Goal: Task Accomplishment & Management: Use online tool/utility

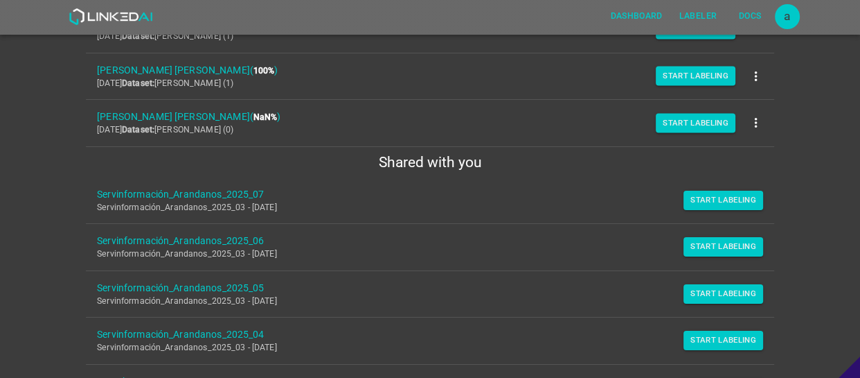
scroll to position [324, 0]
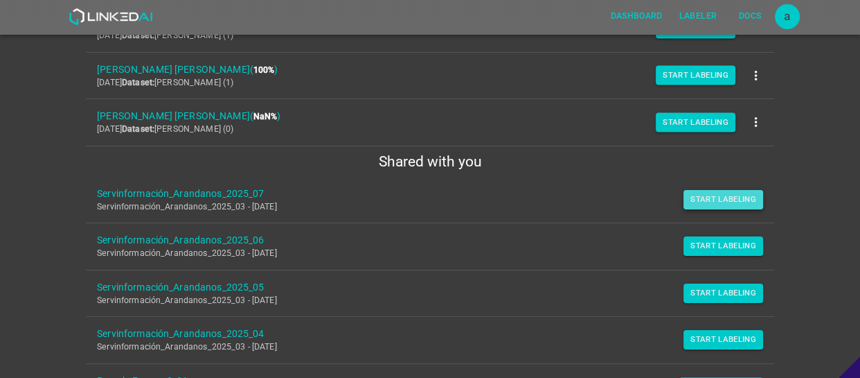
click at [706, 199] on button "Start Labeling" at bounding box center [724, 199] width 80 height 19
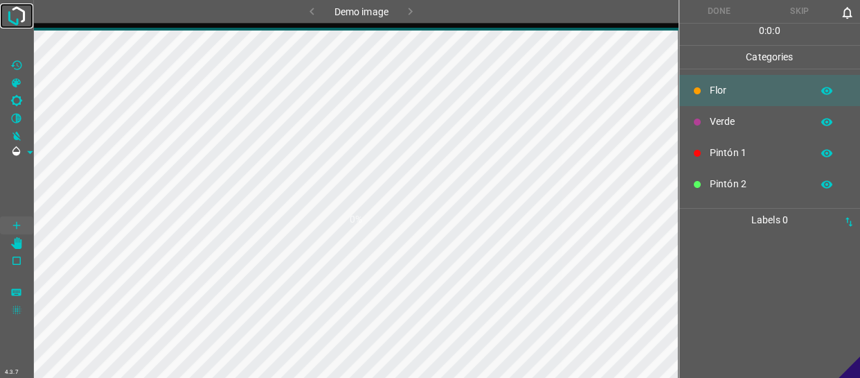
click at [20, 15] on img at bounding box center [16, 15] width 25 height 25
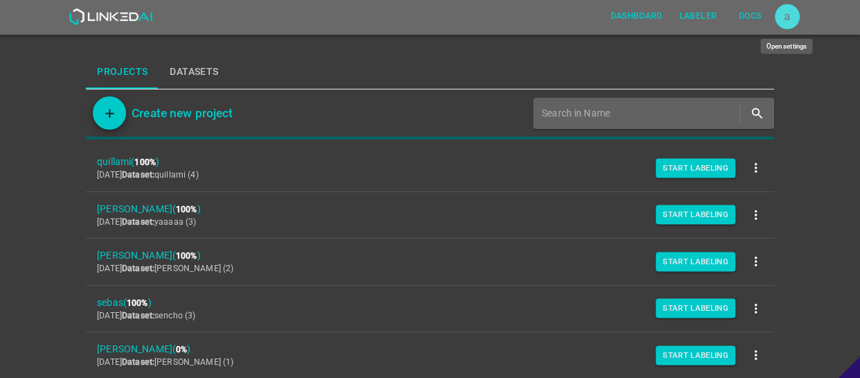
drag, startPoint x: 790, startPoint y: 12, endPoint x: 791, endPoint y: 20, distance: 7.7
click at [790, 12] on div "a" at bounding box center [787, 16] width 25 height 25
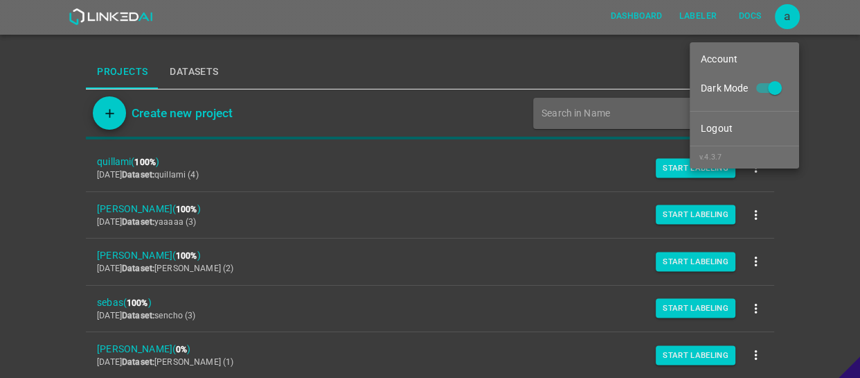
click at [784, 71] on li "Dark Mode" at bounding box center [744, 88] width 109 height 35
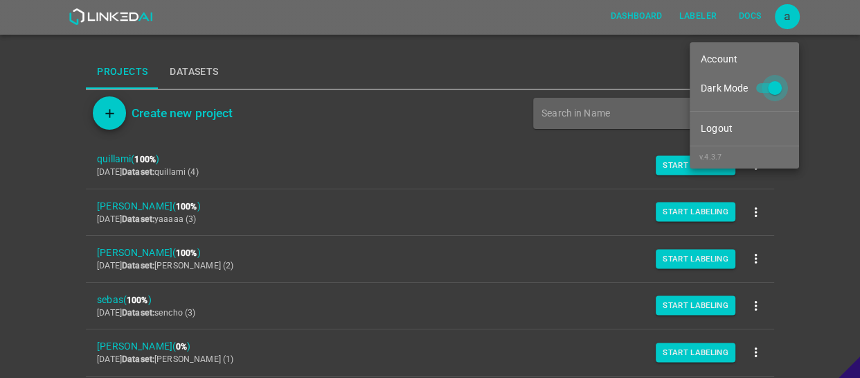
click at [776, 78] on input "Dark Mode" at bounding box center [775, 91] width 79 height 26
checkbox input "false"
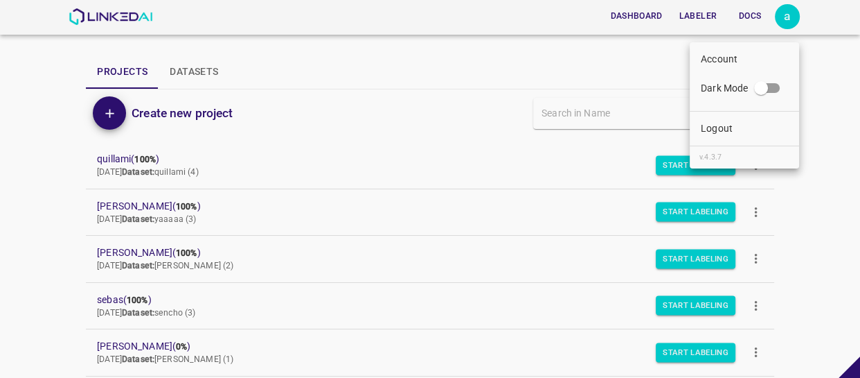
click at [98, 207] on div at bounding box center [430, 189] width 860 height 378
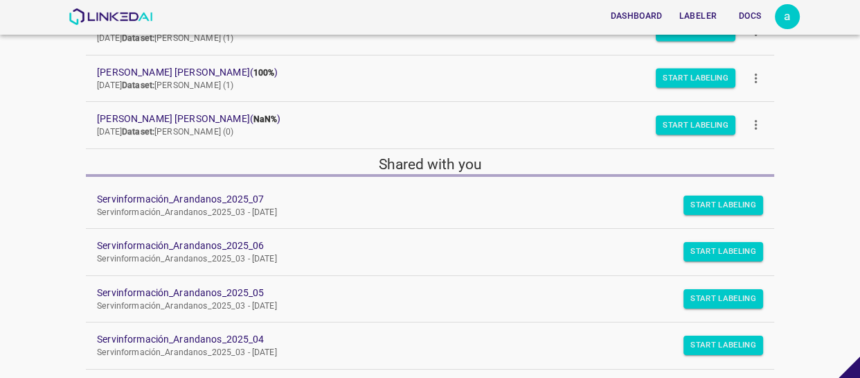
scroll to position [378, 0]
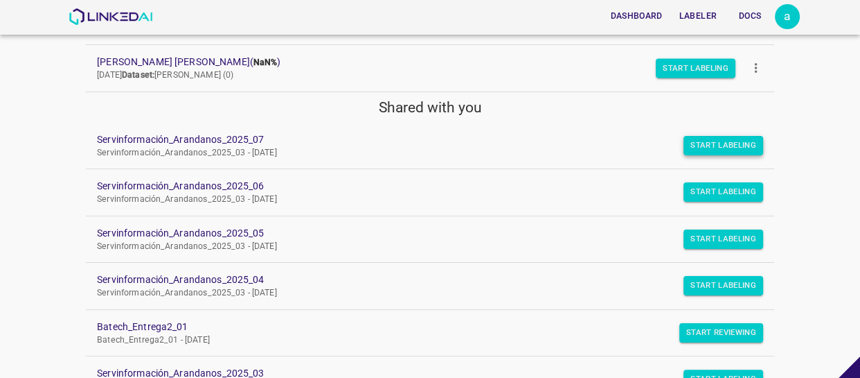
click at [692, 140] on button "Start Labeling" at bounding box center [724, 145] width 80 height 19
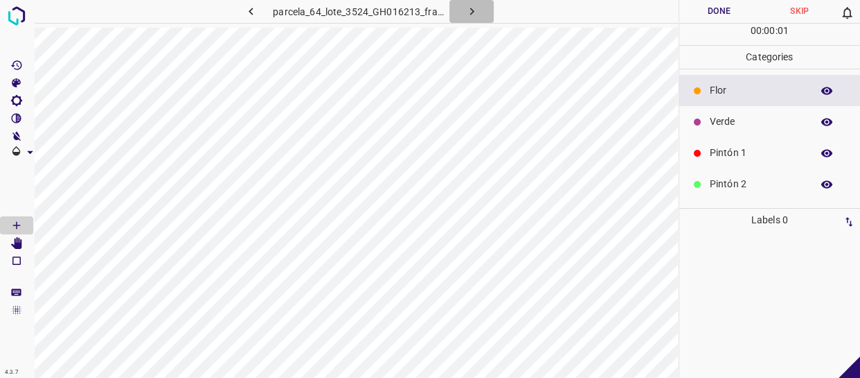
click at [479, 7] on button "button" at bounding box center [472, 11] width 44 height 23
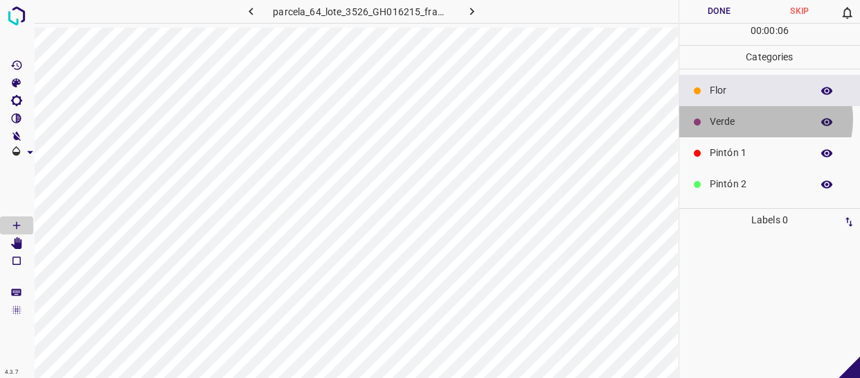
click at [762, 119] on p "Verde" at bounding box center [757, 121] width 95 height 15
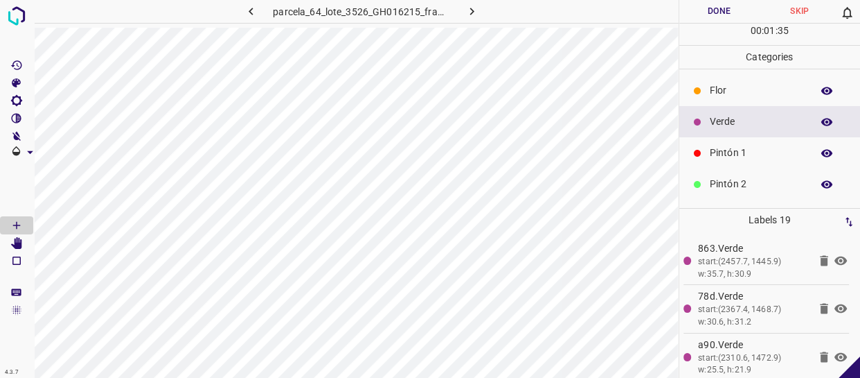
click at [738, 145] on div "Pintón 1" at bounding box center [771, 152] width 182 height 31
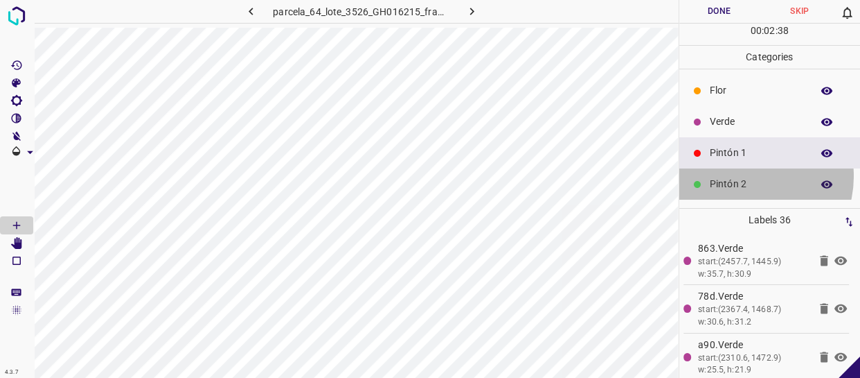
drag, startPoint x: 745, startPoint y: 176, endPoint x: 705, endPoint y: 173, distance: 40.3
click at [745, 177] on p "Pintón 2" at bounding box center [757, 184] width 95 height 15
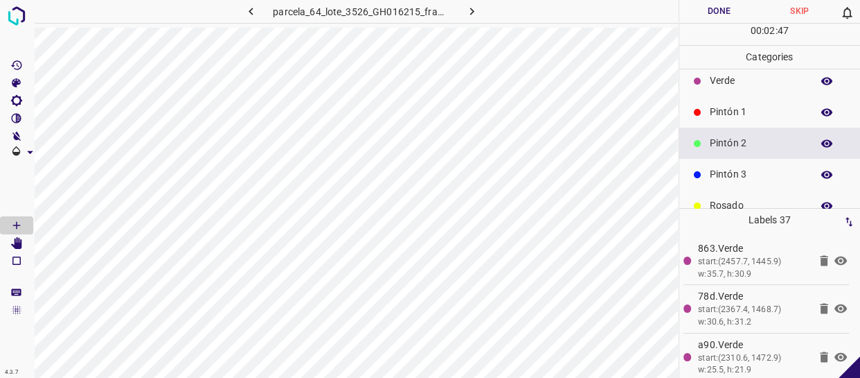
scroll to position [62, 0]
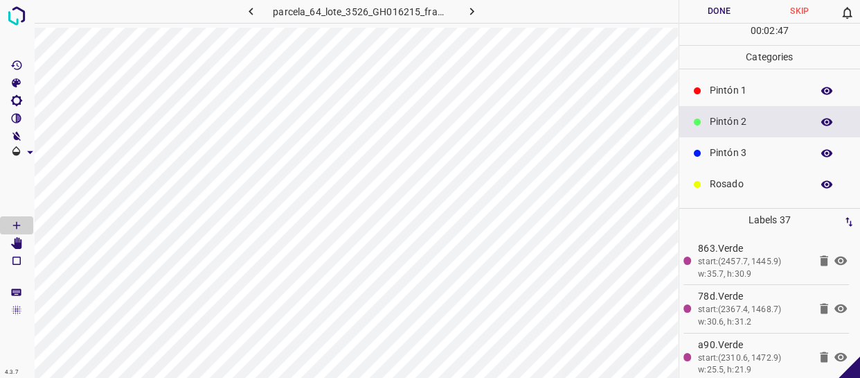
click at [754, 153] on p "Pintón 3" at bounding box center [757, 152] width 95 height 15
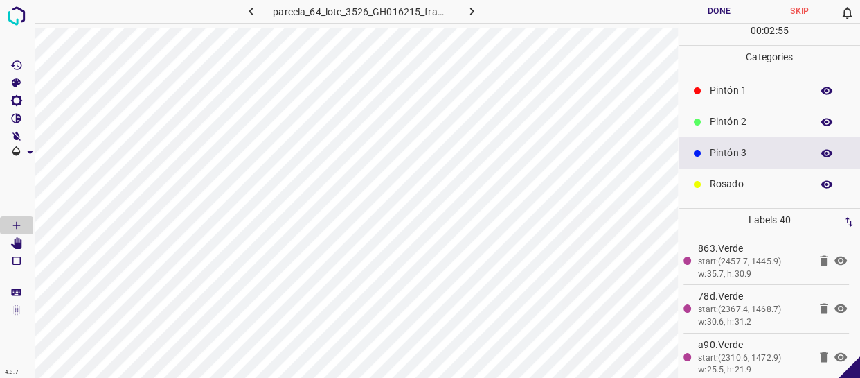
scroll to position [121, 0]
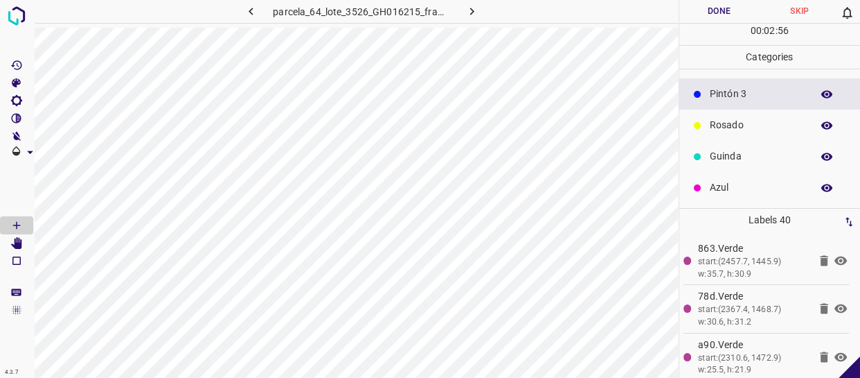
click at [732, 186] on p "Azul" at bounding box center [757, 187] width 95 height 15
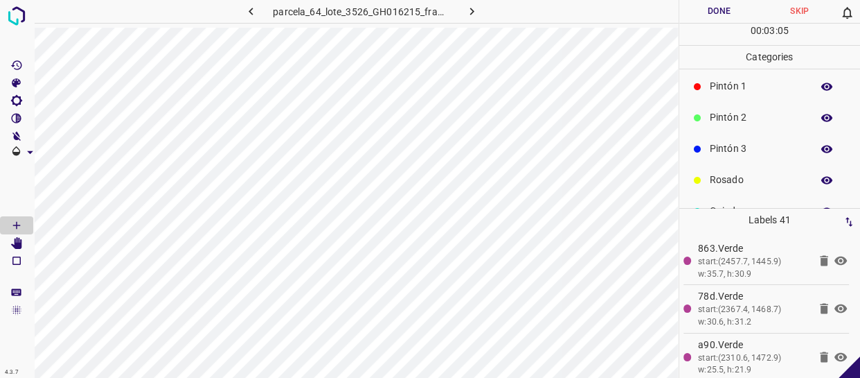
scroll to position [0, 0]
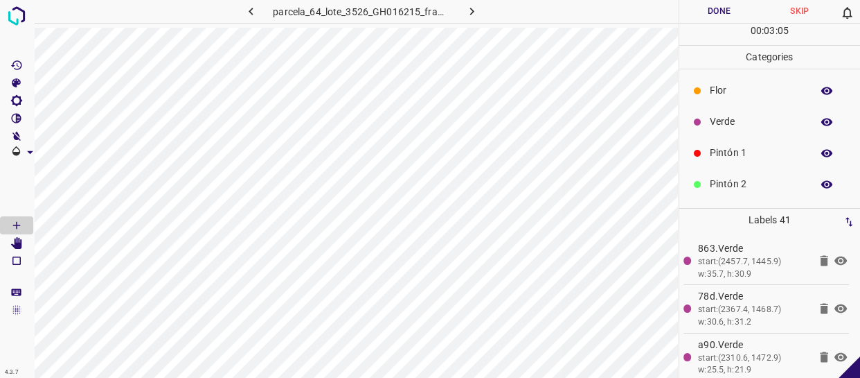
drag, startPoint x: 752, startPoint y: 121, endPoint x: 741, endPoint y: 123, distance: 11.4
click at [741, 123] on p "Verde" at bounding box center [757, 121] width 95 height 15
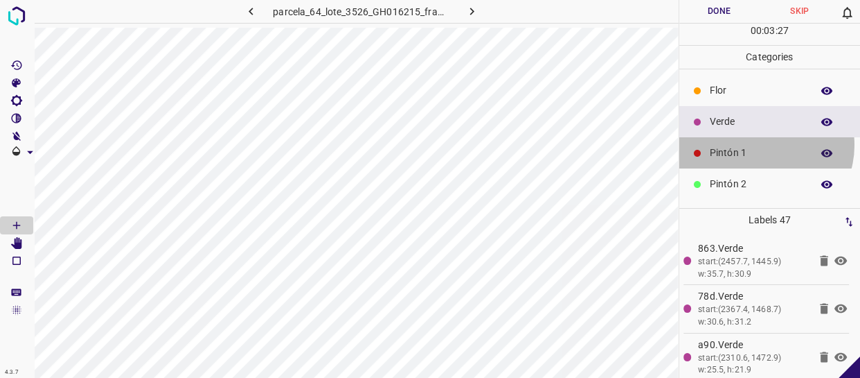
click at [762, 145] on div "Pintón 1" at bounding box center [771, 152] width 182 height 31
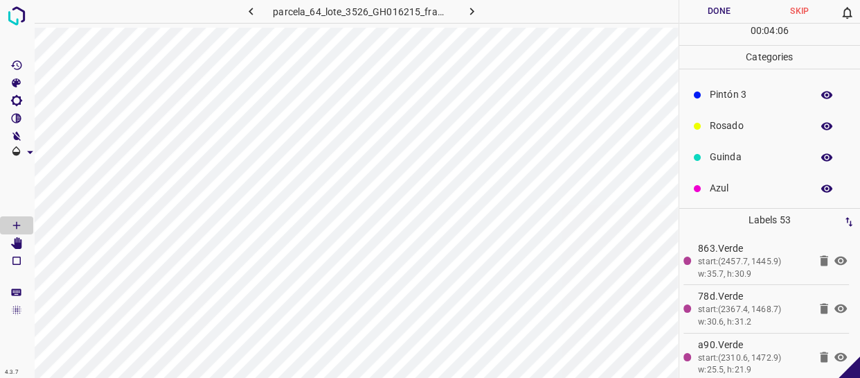
scroll to position [121, 0]
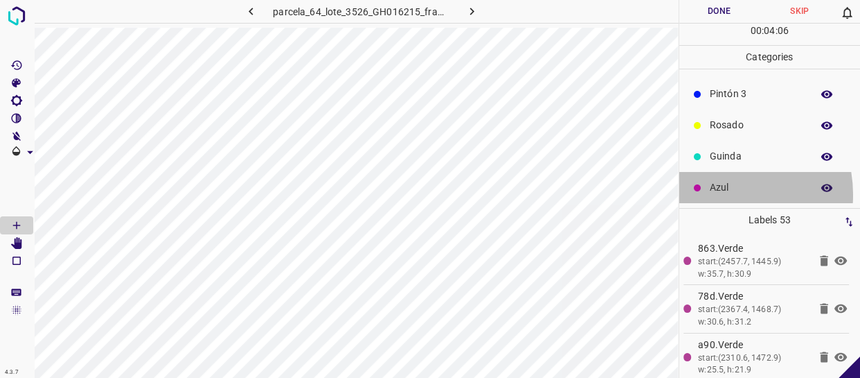
drag, startPoint x: 718, startPoint y: 194, endPoint x: 692, endPoint y: 195, distance: 25.7
click at [716, 194] on div "Azul" at bounding box center [771, 187] width 182 height 31
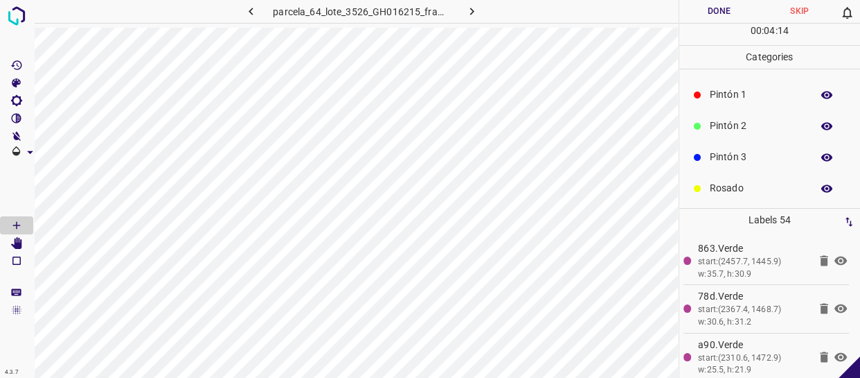
scroll to position [0, 0]
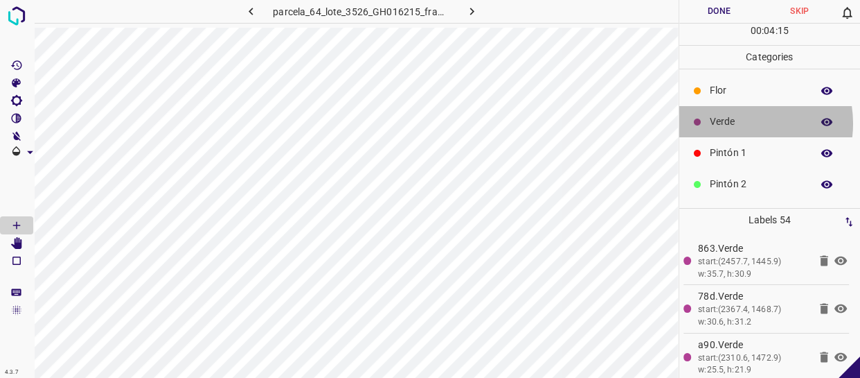
click at [737, 123] on p "Verde" at bounding box center [757, 121] width 95 height 15
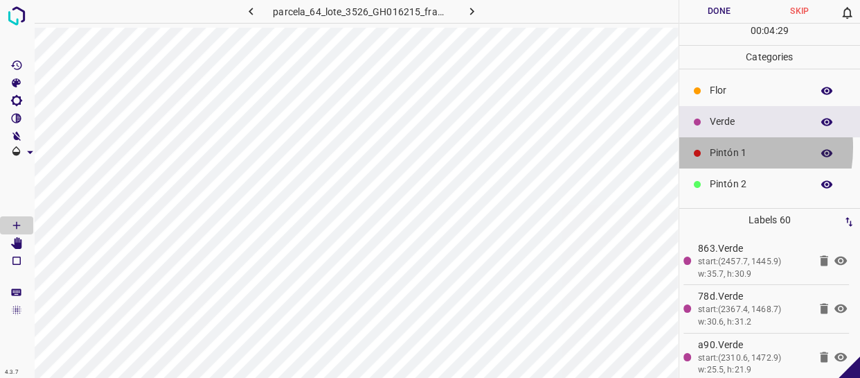
click at [707, 147] on div "Pintón 1" at bounding box center [771, 152] width 182 height 31
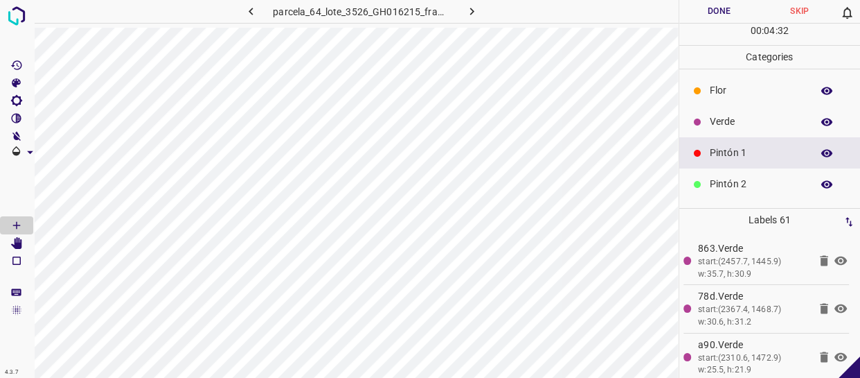
click at [738, 118] on p "Verde" at bounding box center [757, 121] width 95 height 15
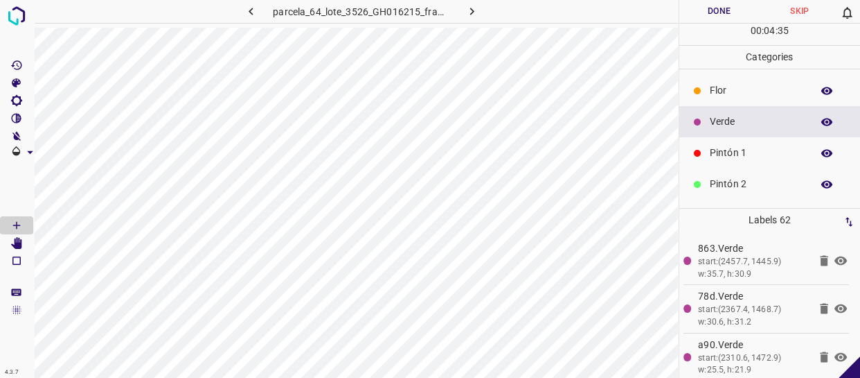
drag, startPoint x: 739, startPoint y: 153, endPoint x: 691, endPoint y: 173, distance: 50.9
click at [730, 154] on p "Pintón 1" at bounding box center [757, 152] width 95 height 15
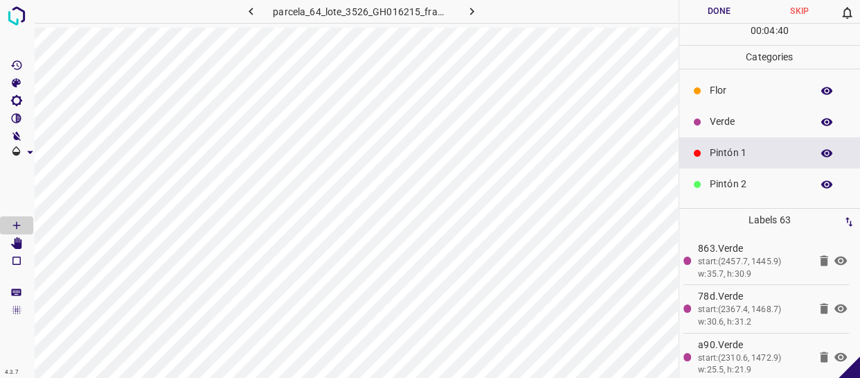
click at [755, 118] on p "Verde" at bounding box center [757, 121] width 95 height 15
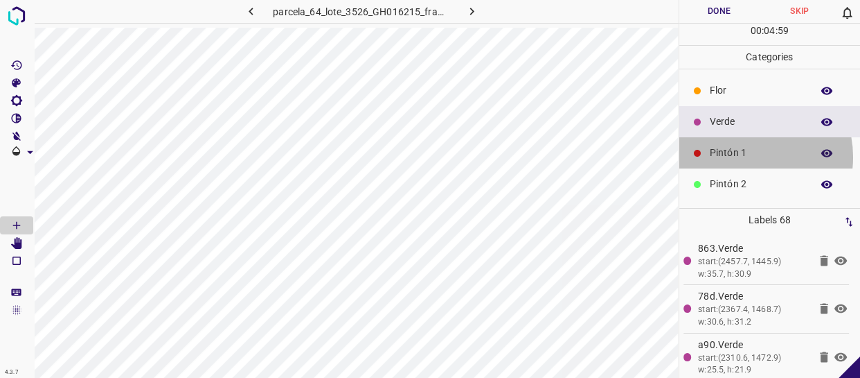
drag, startPoint x: 741, startPoint y: 157, endPoint x: 688, endPoint y: 157, distance: 53.3
click at [740, 157] on p "Pintón 1" at bounding box center [757, 152] width 95 height 15
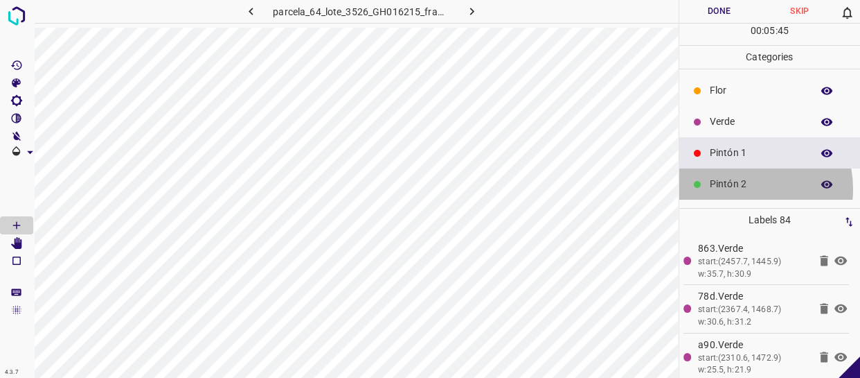
drag, startPoint x: 736, startPoint y: 188, endPoint x: 703, endPoint y: 189, distance: 32.6
click at [734, 189] on p "Pintón 2" at bounding box center [757, 184] width 95 height 15
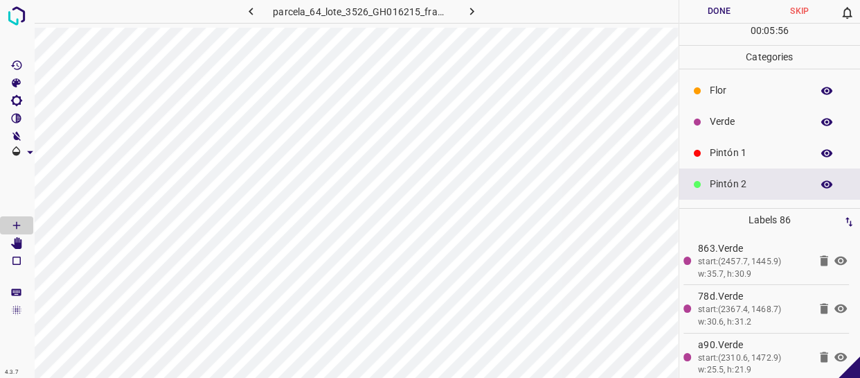
scroll to position [121, 0]
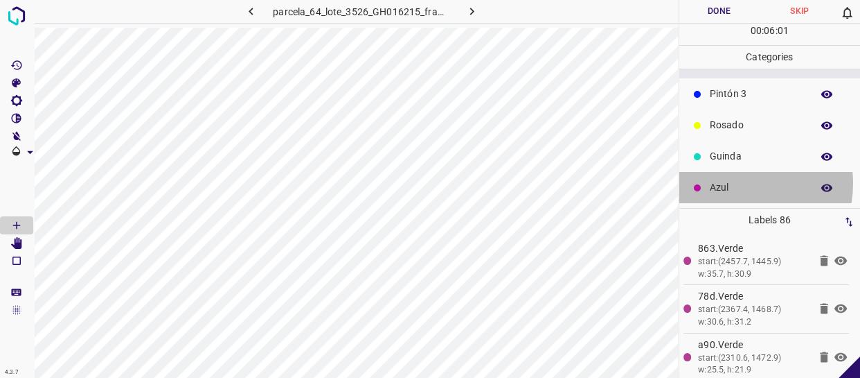
click at [732, 184] on p "Azul" at bounding box center [757, 187] width 95 height 15
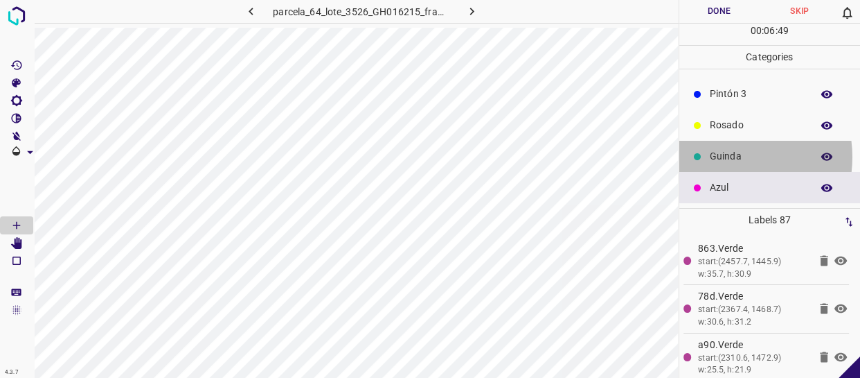
click at [724, 160] on p "Guinda" at bounding box center [757, 156] width 95 height 15
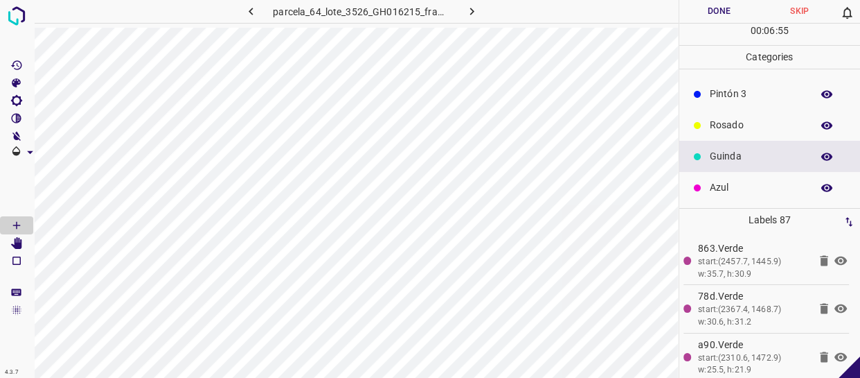
scroll to position [0, 0]
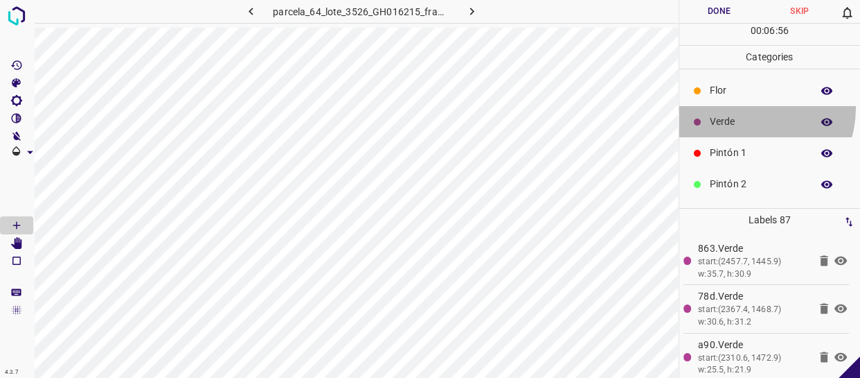
drag, startPoint x: 748, startPoint y: 108, endPoint x: 685, endPoint y: 118, distance: 63.1
click at [747, 108] on div "Verde" at bounding box center [771, 121] width 182 height 31
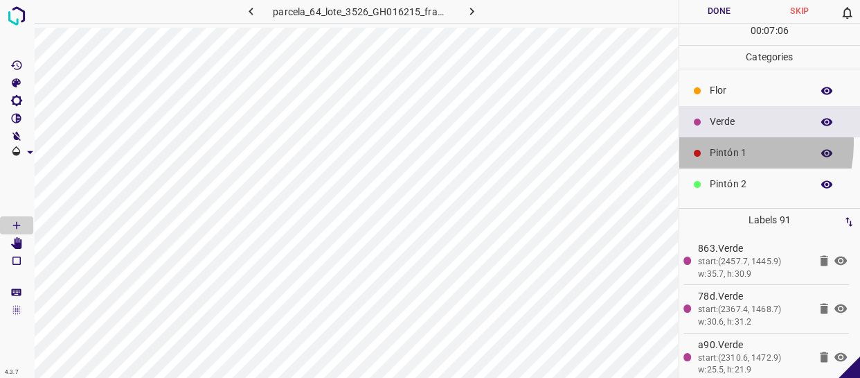
click at [715, 143] on div "Pintón 1" at bounding box center [771, 152] width 182 height 31
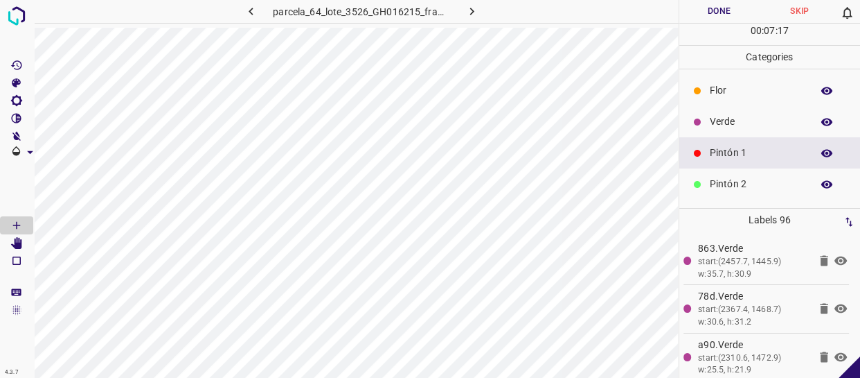
click at [739, 91] on p "Flor" at bounding box center [757, 90] width 95 height 15
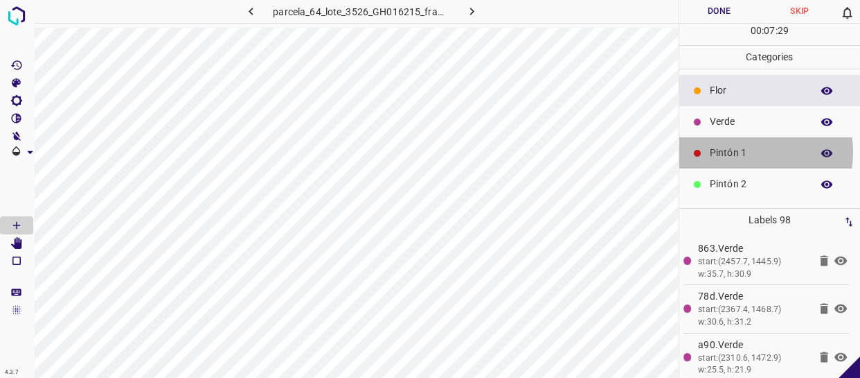
drag, startPoint x: 748, startPoint y: 152, endPoint x: 722, endPoint y: 159, distance: 27.4
click at [722, 159] on p "Pintón 1" at bounding box center [757, 152] width 95 height 15
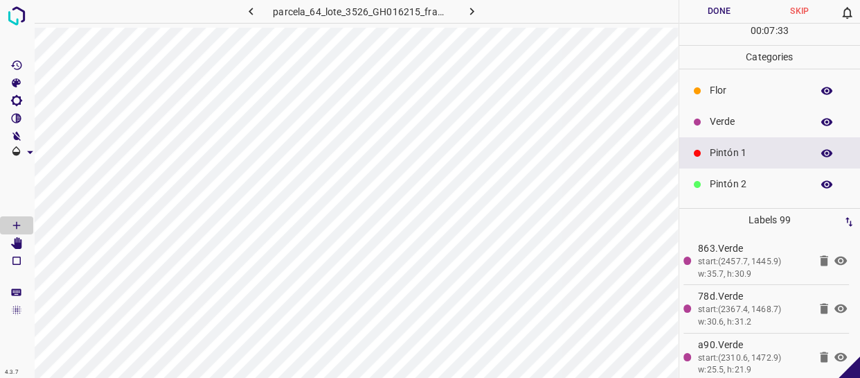
drag, startPoint x: 726, startPoint y: 184, endPoint x: 682, endPoint y: 180, distance: 44.5
click at [723, 184] on p "Pintón 2" at bounding box center [757, 184] width 95 height 15
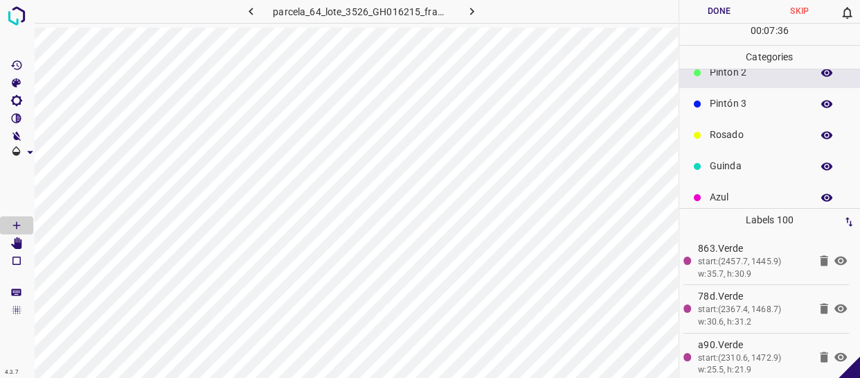
scroll to position [121, 0]
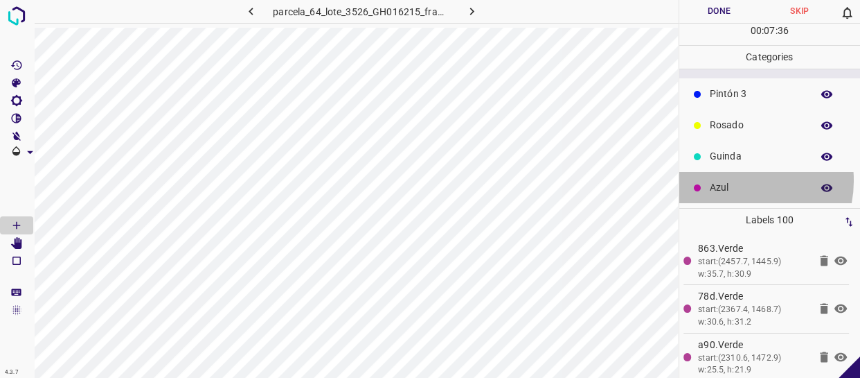
click at [734, 180] on p "Azul" at bounding box center [757, 187] width 95 height 15
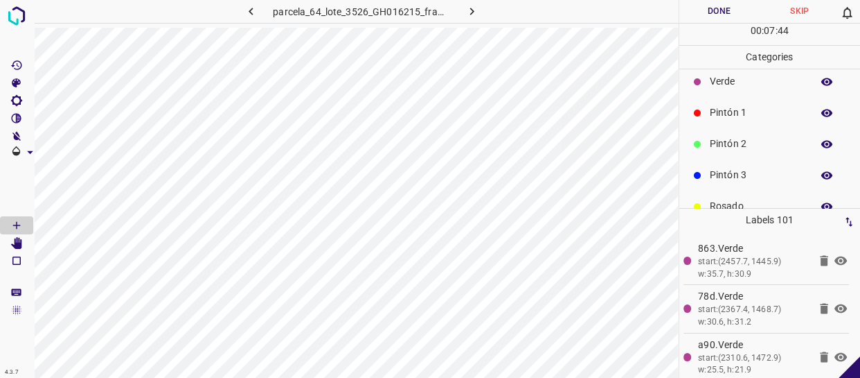
scroll to position [62, 0]
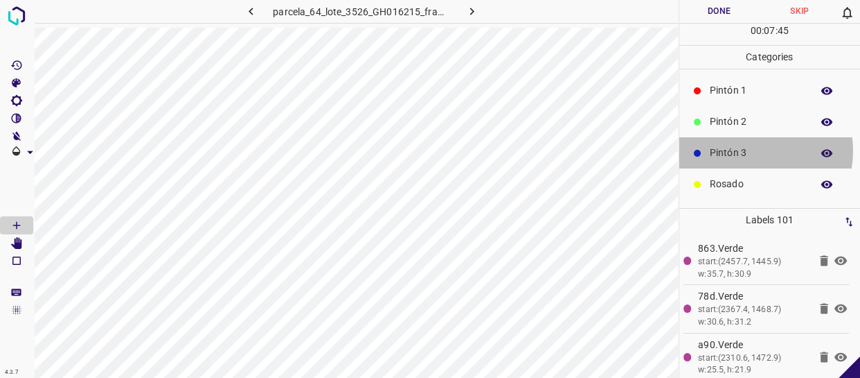
click at [747, 150] on p "Pintón 3" at bounding box center [757, 152] width 95 height 15
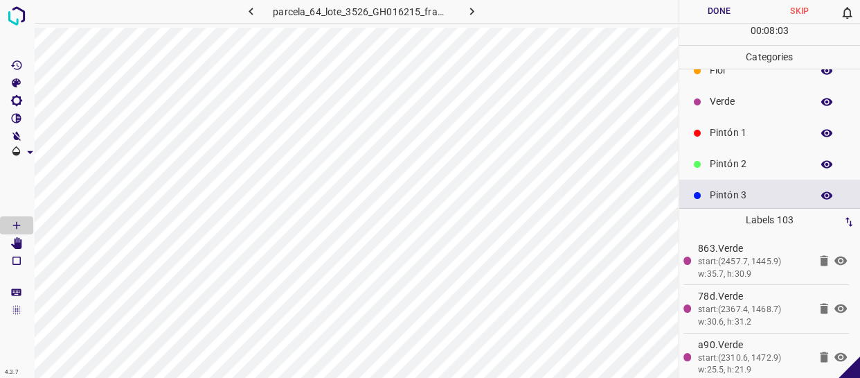
scroll to position [0, 0]
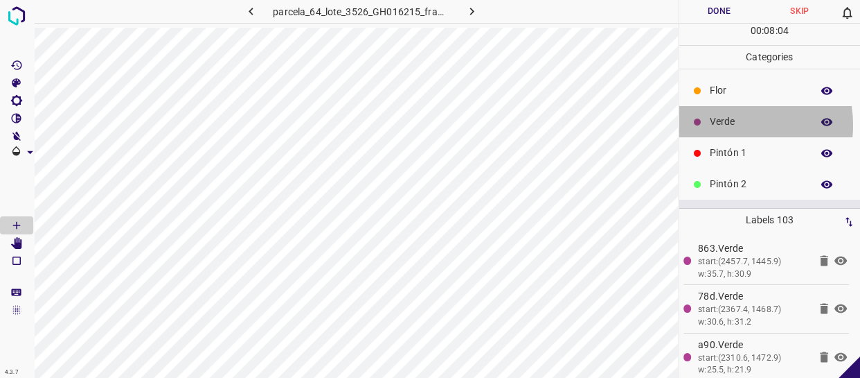
drag, startPoint x: 727, startPoint y: 125, endPoint x: 709, endPoint y: 128, distance: 17.7
click at [710, 128] on p "Verde" at bounding box center [757, 121] width 95 height 15
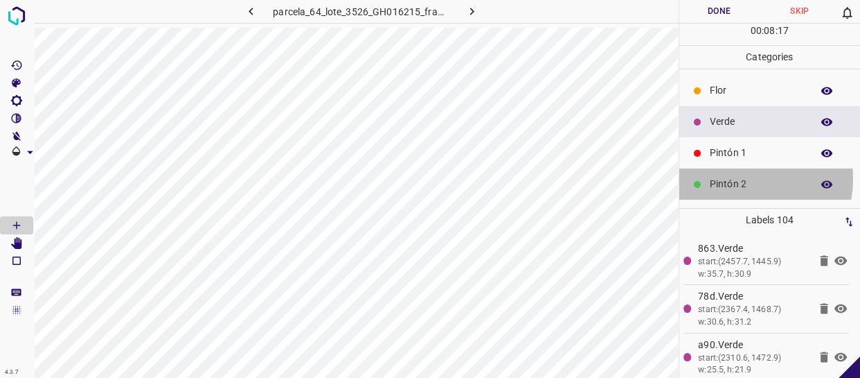
drag, startPoint x: 741, startPoint y: 179, endPoint x: 690, endPoint y: 178, distance: 50.6
click at [740, 179] on p "Pintón 2" at bounding box center [757, 184] width 95 height 15
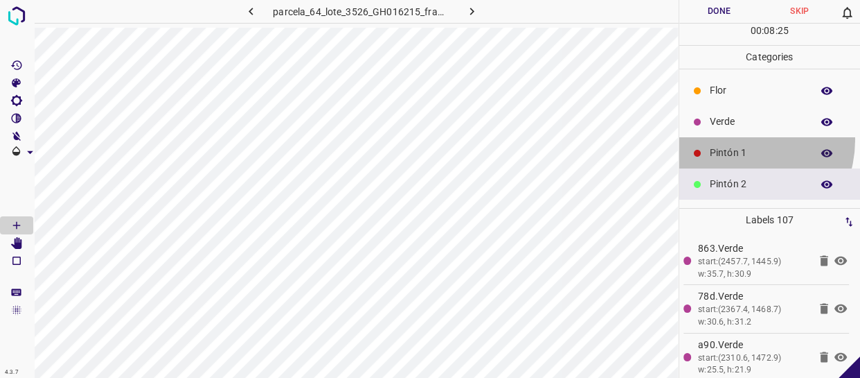
click at [735, 139] on div "Pintón 1" at bounding box center [771, 152] width 182 height 31
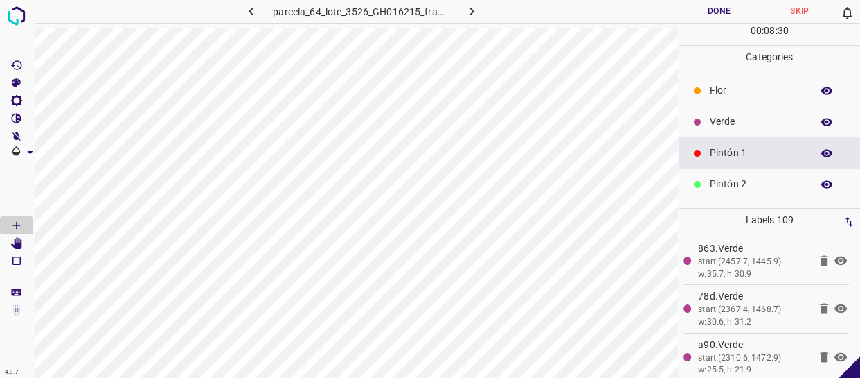
scroll to position [62, 0]
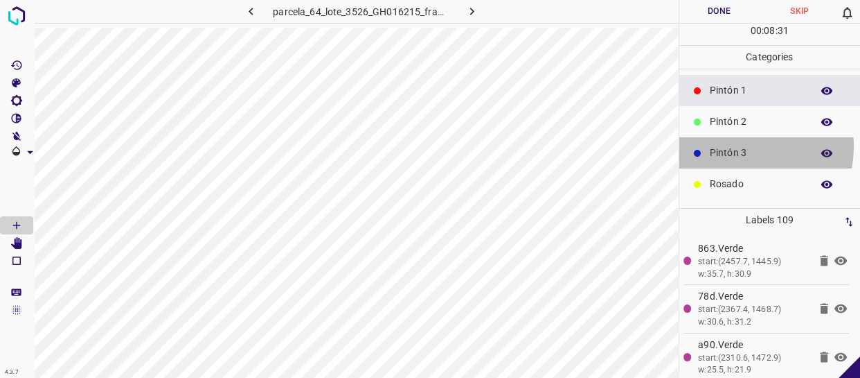
click at [730, 147] on p "Pintón 3" at bounding box center [757, 152] width 95 height 15
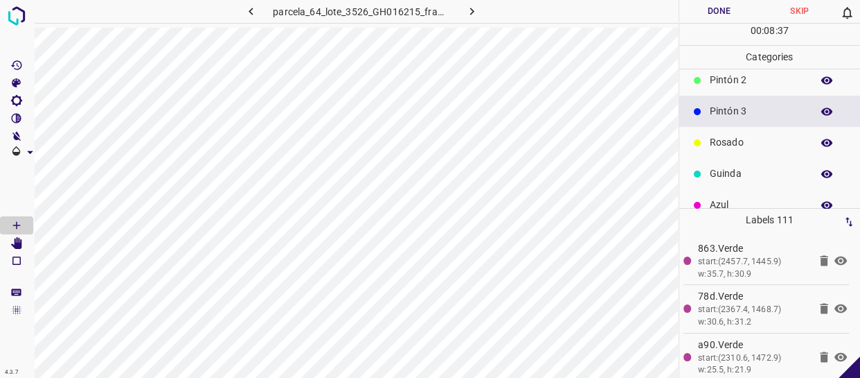
scroll to position [121, 0]
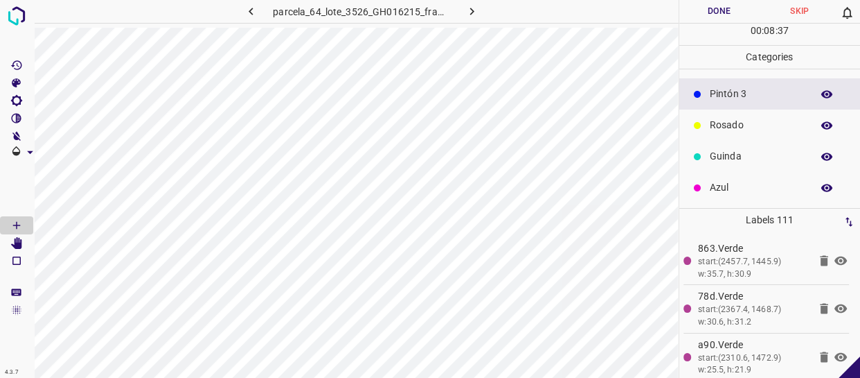
drag, startPoint x: 728, startPoint y: 186, endPoint x: 698, endPoint y: 189, distance: 30.6
click at [698, 189] on div "Azul" at bounding box center [771, 187] width 182 height 31
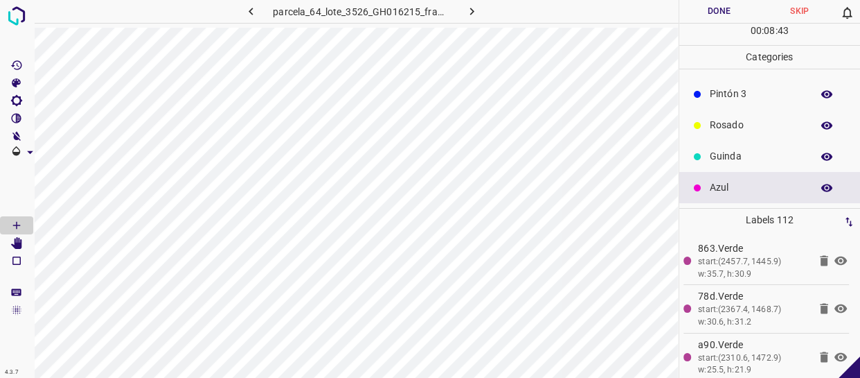
click at [746, 95] on p "Pintón 3" at bounding box center [757, 94] width 95 height 15
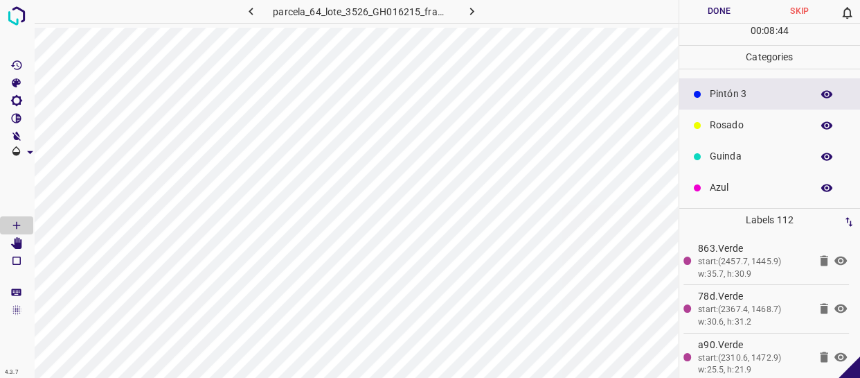
click at [740, 134] on div "Rosado" at bounding box center [771, 124] width 182 height 31
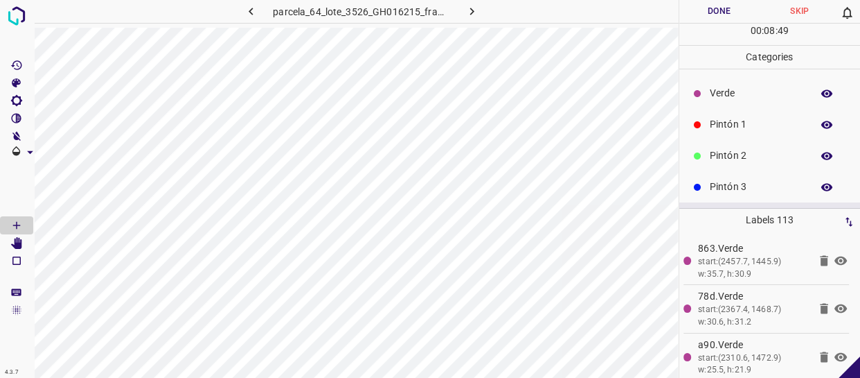
scroll to position [0, 0]
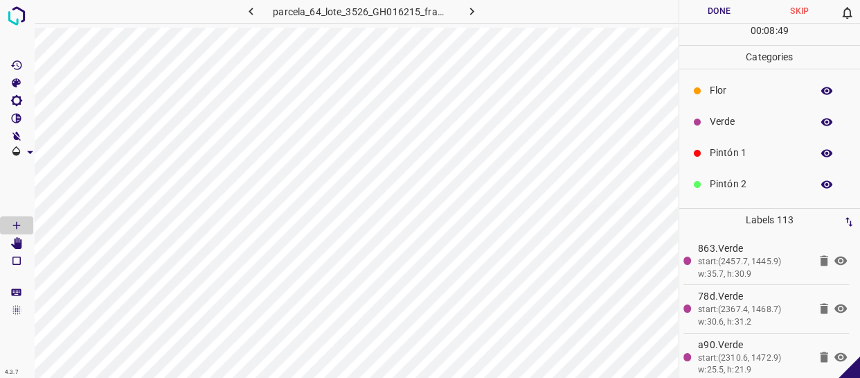
click at [748, 141] on div "Pintón 1" at bounding box center [771, 152] width 182 height 31
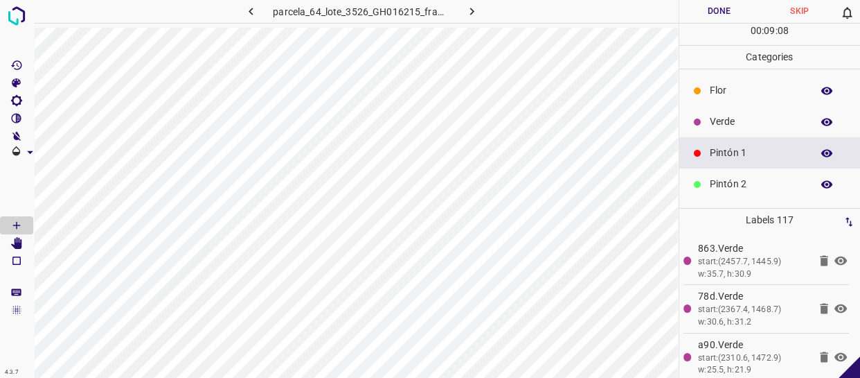
click at [725, 118] on p "Verde" at bounding box center [757, 121] width 95 height 15
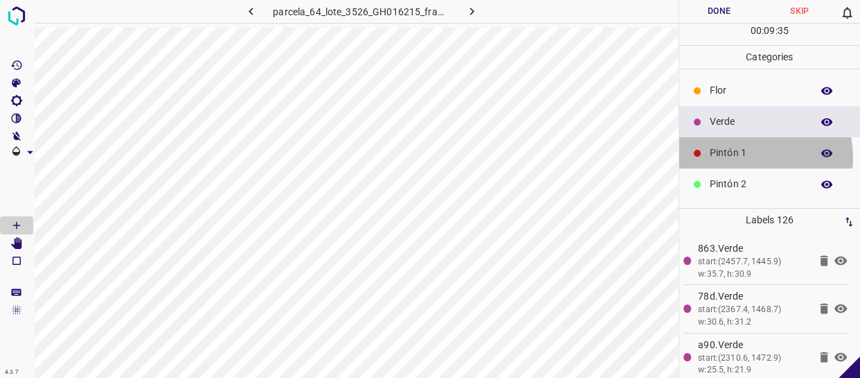
drag, startPoint x: 748, startPoint y: 157, endPoint x: 739, endPoint y: 157, distance: 9.7
click at [739, 157] on p "Pintón 1" at bounding box center [757, 152] width 95 height 15
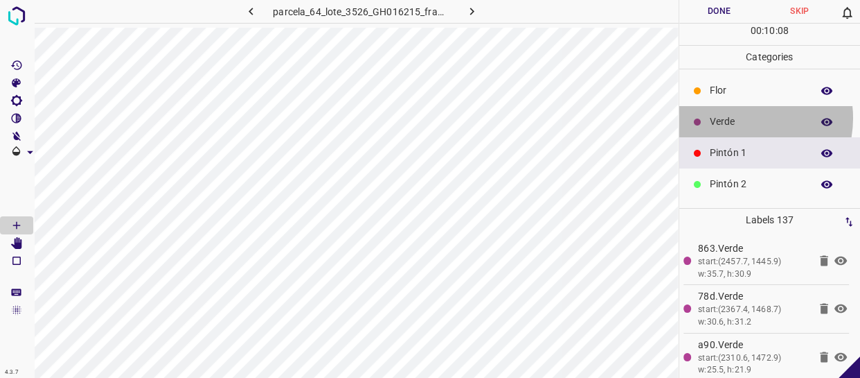
click at [739, 118] on p "Verde" at bounding box center [757, 121] width 95 height 15
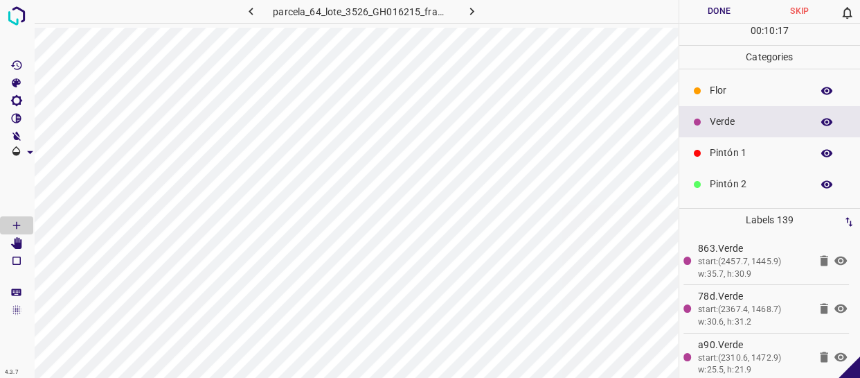
click at [730, 145] on p "Pintón 1" at bounding box center [757, 152] width 95 height 15
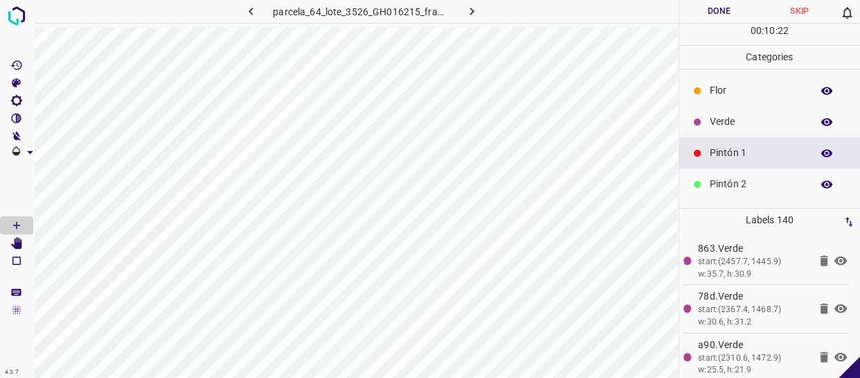
click at [732, 122] on p "Verde" at bounding box center [757, 121] width 95 height 15
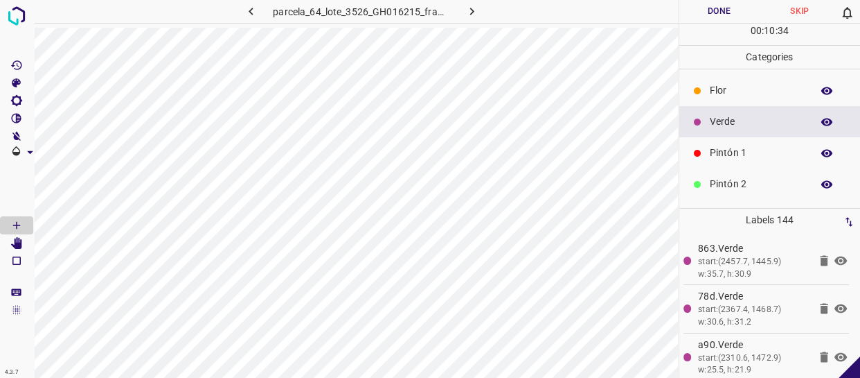
click at [728, 150] on p "Pintón 1" at bounding box center [757, 152] width 95 height 15
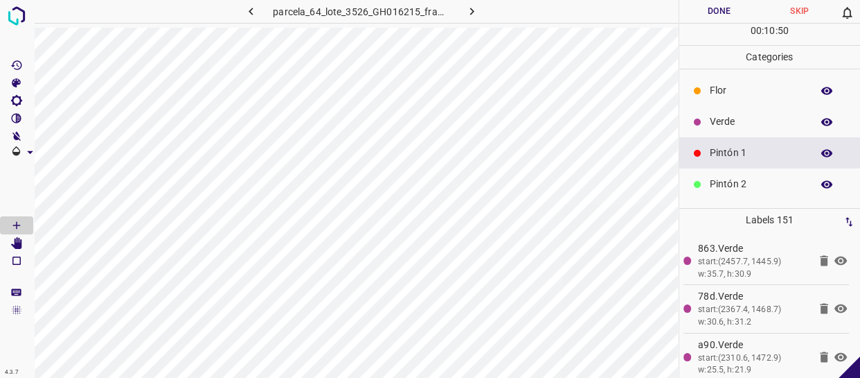
click at [723, 126] on p "Verde" at bounding box center [757, 121] width 95 height 15
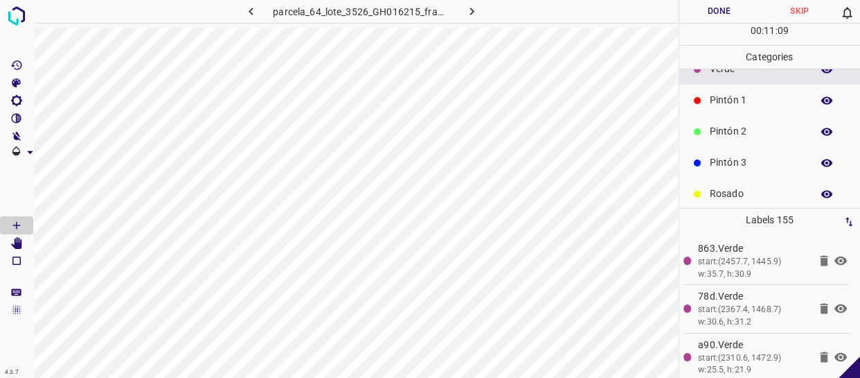
scroll to position [121, 0]
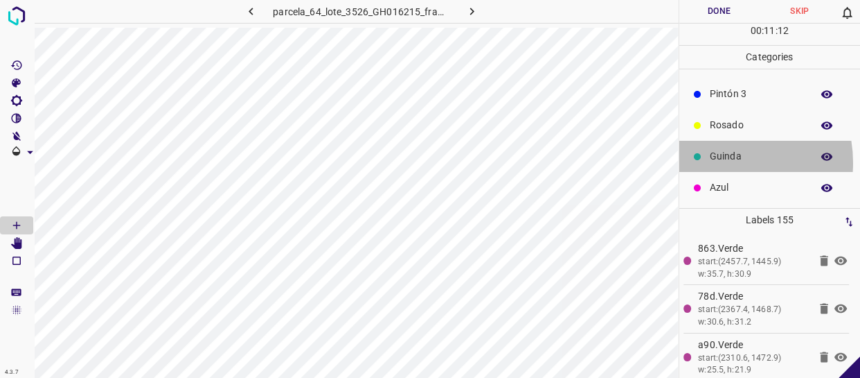
click at [721, 162] on p "Guinda" at bounding box center [757, 156] width 95 height 15
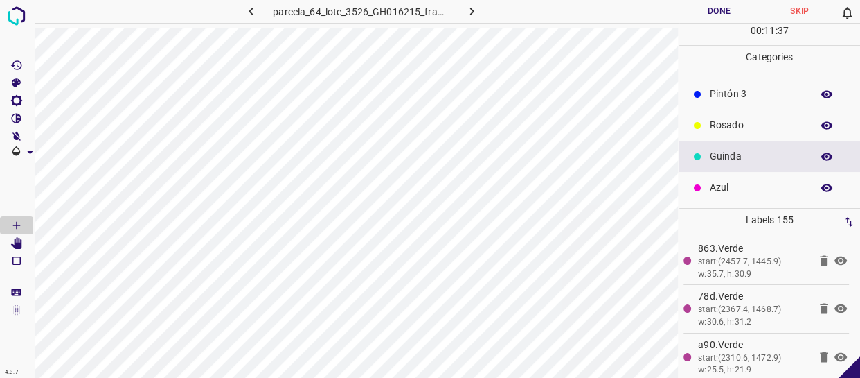
scroll to position [0, 0]
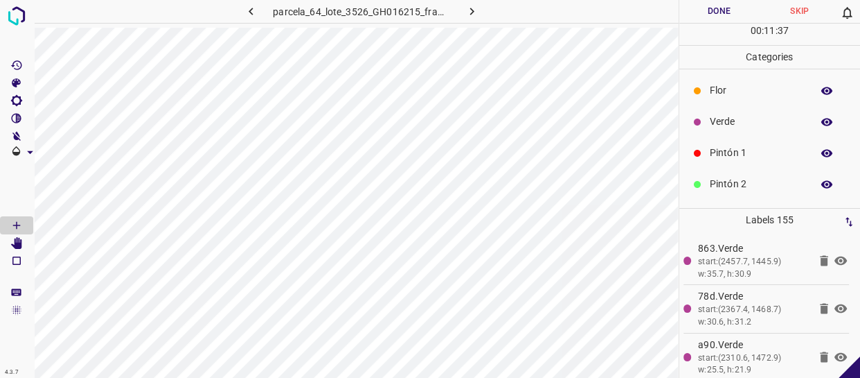
click at [749, 119] on p "Verde" at bounding box center [757, 121] width 95 height 15
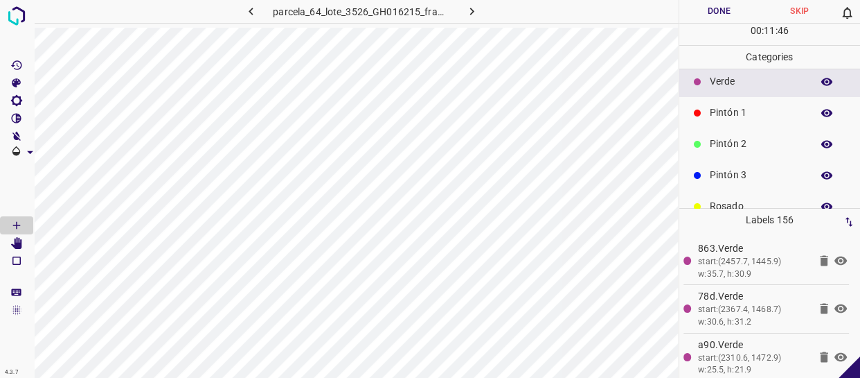
scroll to position [62, 0]
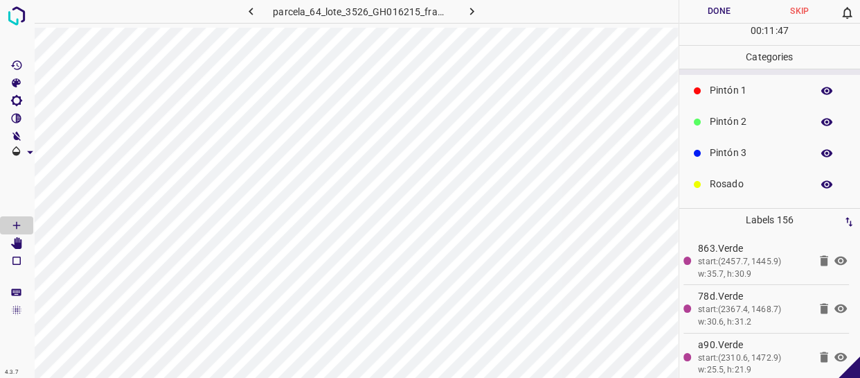
click at [747, 128] on div "Pintón 2" at bounding box center [771, 121] width 182 height 31
click at [759, 96] on p "Pintón 1" at bounding box center [757, 90] width 95 height 15
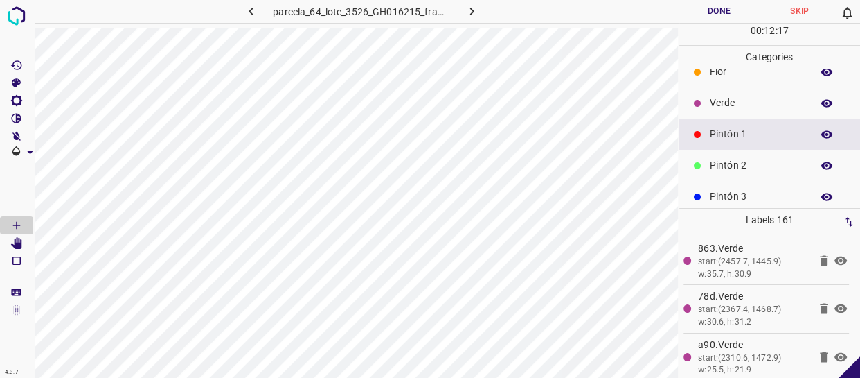
scroll to position [0, 0]
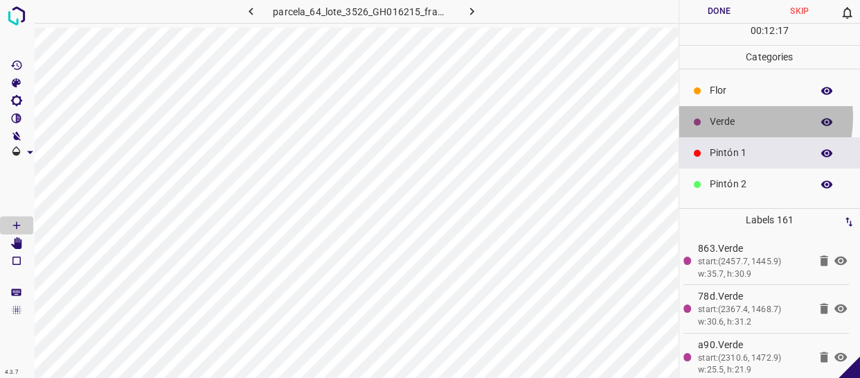
click at [734, 118] on p "Verde" at bounding box center [757, 121] width 95 height 15
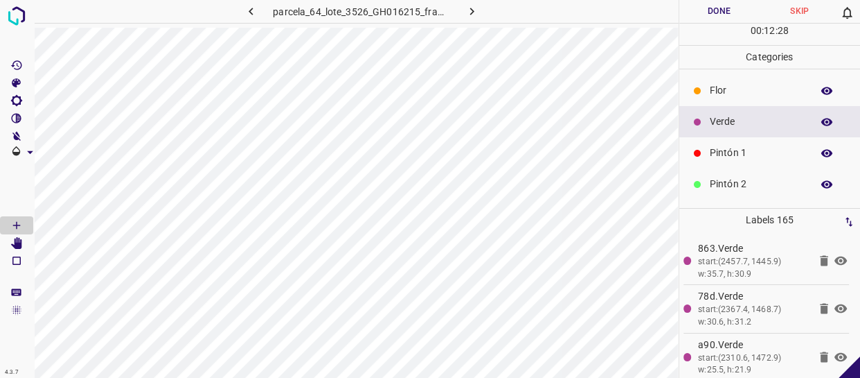
click at [753, 150] on p "Pintón 1" at bounding box center [757, 152] width 95 height 15
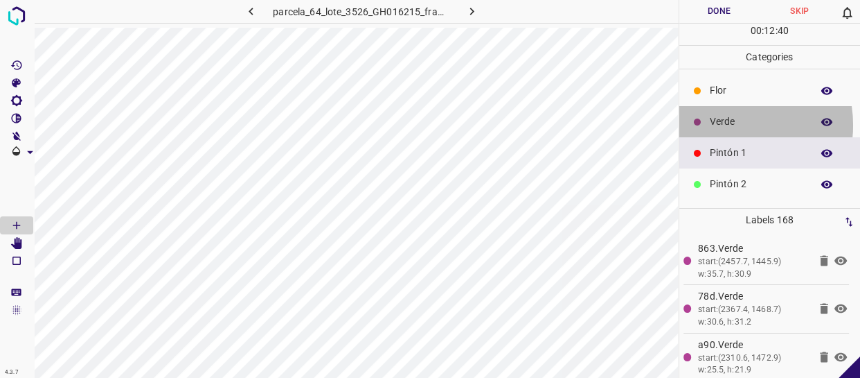
click at [725, 125] on p "Verde" at bounding box center [757, 121] width 95 height 15
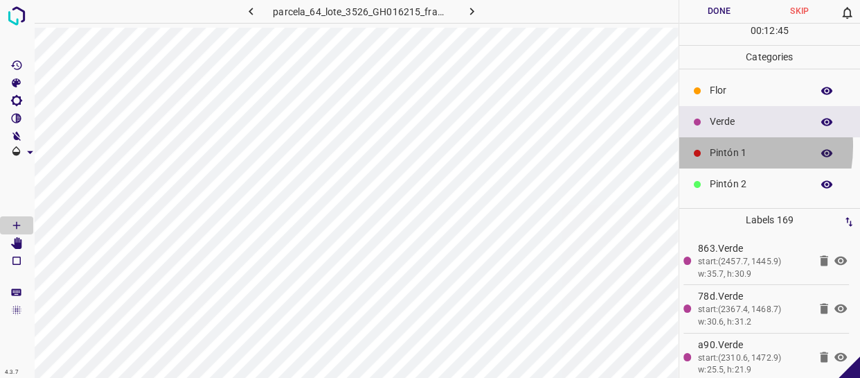
click at [705, 146] on div "Pintón 1" at bounding box center [771, 152] width 182 height 31
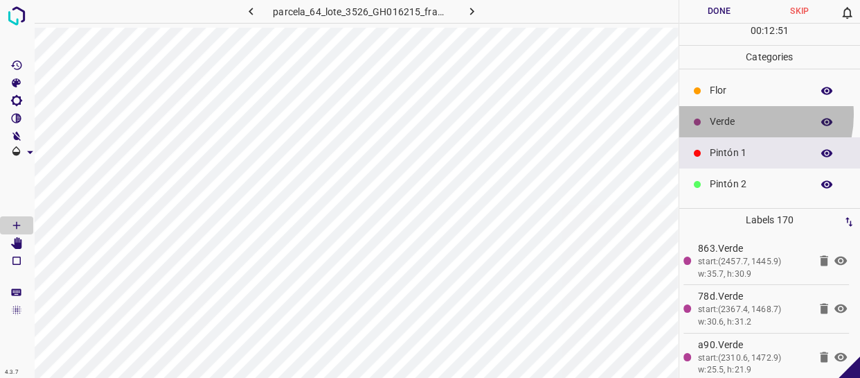
click at [739, 114] on p "Verde" at bounding box center [757, 121] width 95 height 15
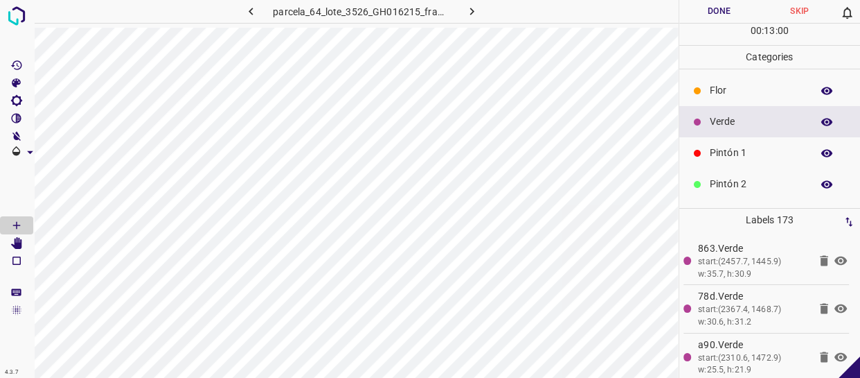
click at [741, 88] on p "Flor" at bounding box center [757, 90] width 95 height 15
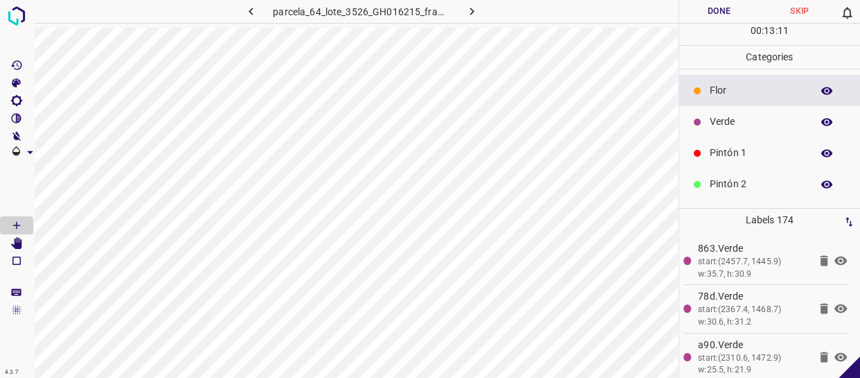
click at [725, 118] on p "Verde" at bounding box center [757, 121] width 95 height 15
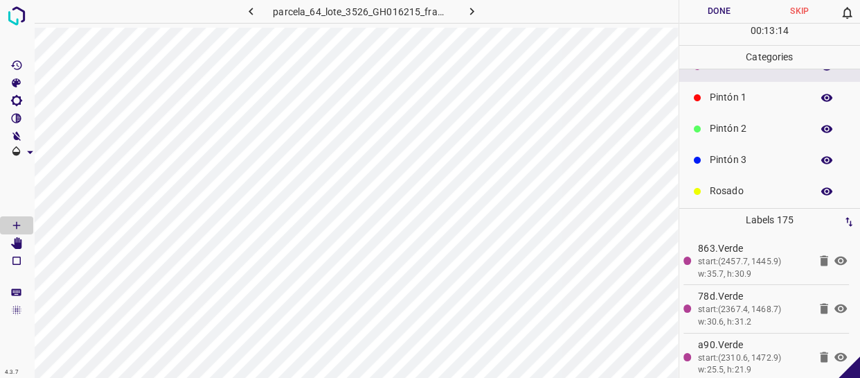
scroll to position [121, 0]
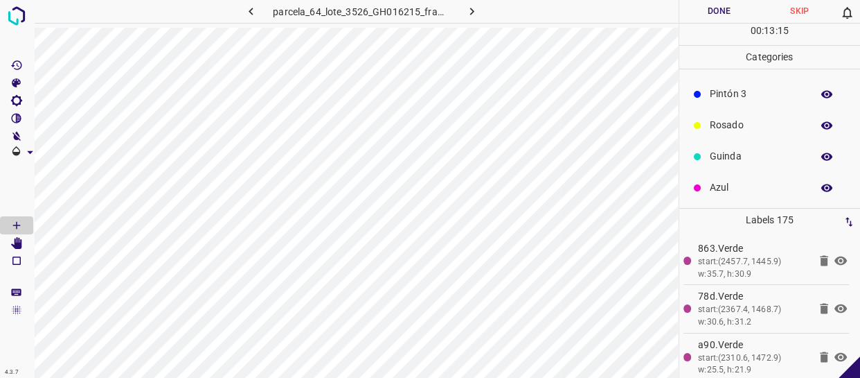
click at [730, 177] on div "Azul" at bounding box center [771, 187] width 182 height 31
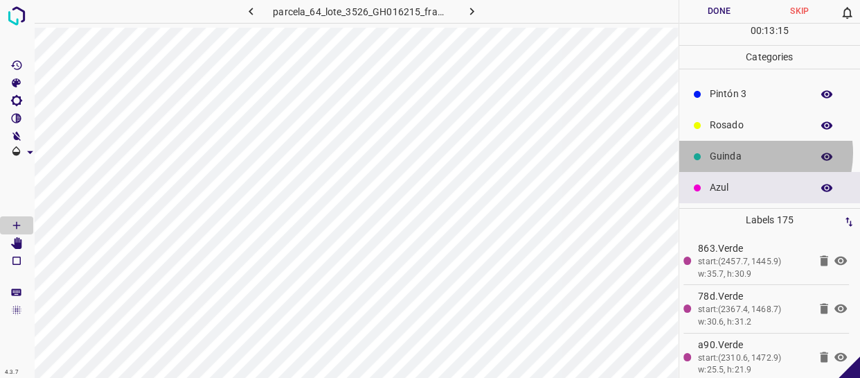
click at [750, 152] on p "Guinda" at bounding box center [757, 156] width 95 height 15
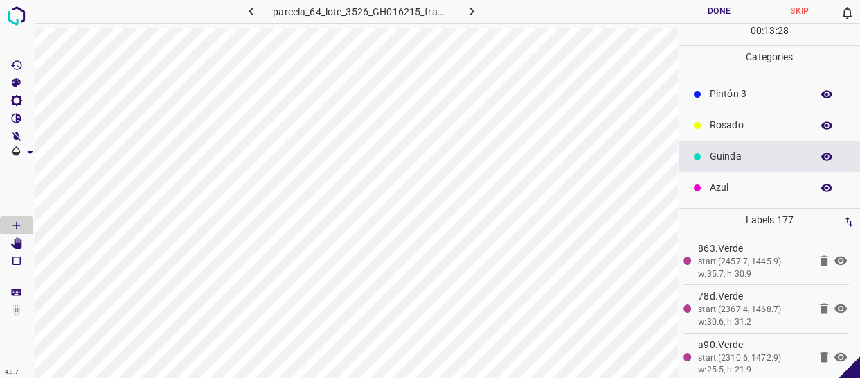
scroll to position [0, 0]
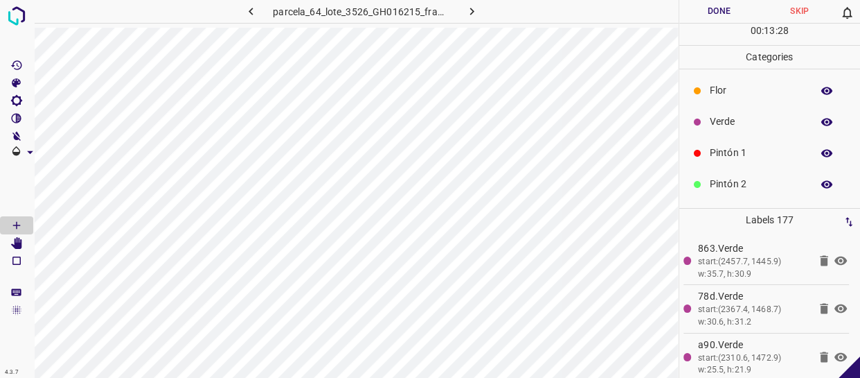
click at [743, 114] on p "Verde" at bounding box center [757, 121] width 95 height 15
drag, startPoint x: 751, startPoint y: 157, endPoint x: 685, endPoint y: 159, distance: 65.8
click at [748, 157] on p "Pintón 1" at bounding box center [757, 152] width 95 height 15
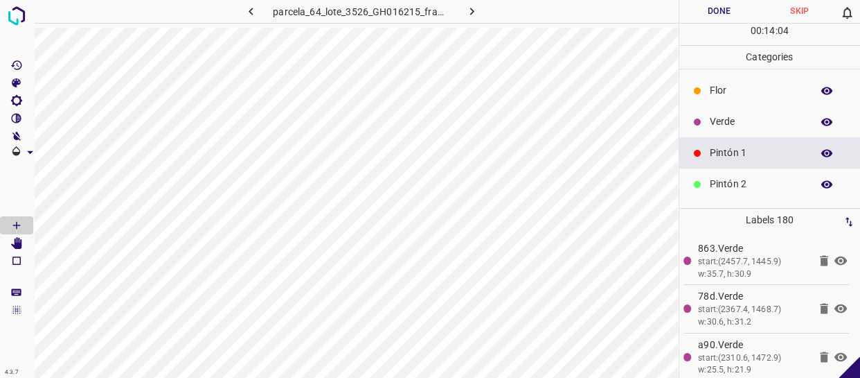
click at [726, 114] on p "Verde" at bounding box center [757, 121] width 95 height 15
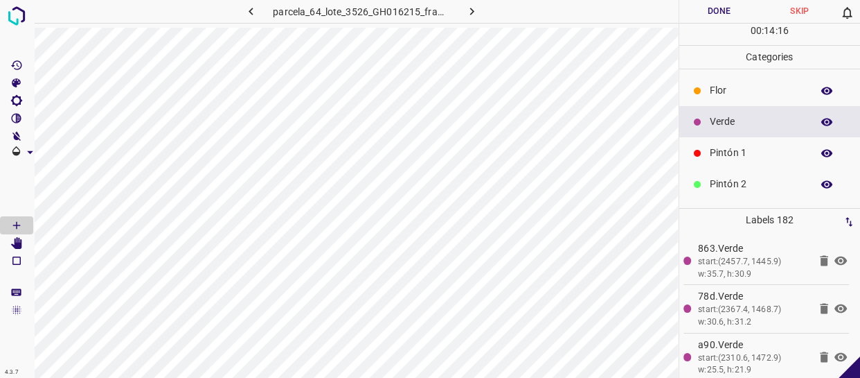
drag, startPoint x: 732, startPoint y: 143, endPoint x: 723, endPoint y: 148, distance: 9.9
click at [723, 148] on div "Pintón 1" at bounding box center [771, 152] width 182 height 31
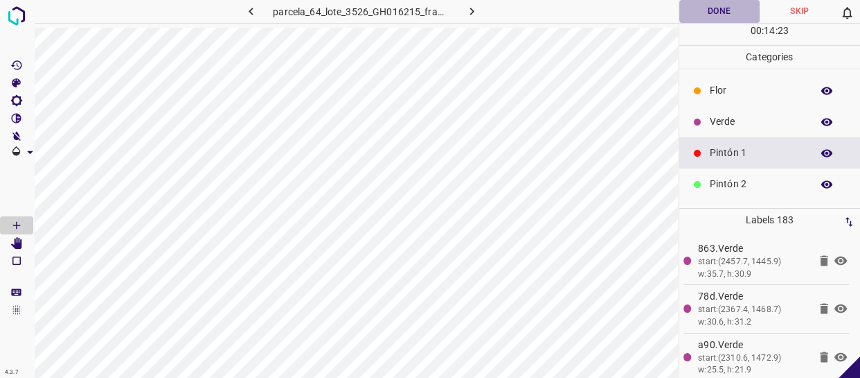
click at [739, 6] on button "Done" at bounding box center [720, 11] width 80 height 23
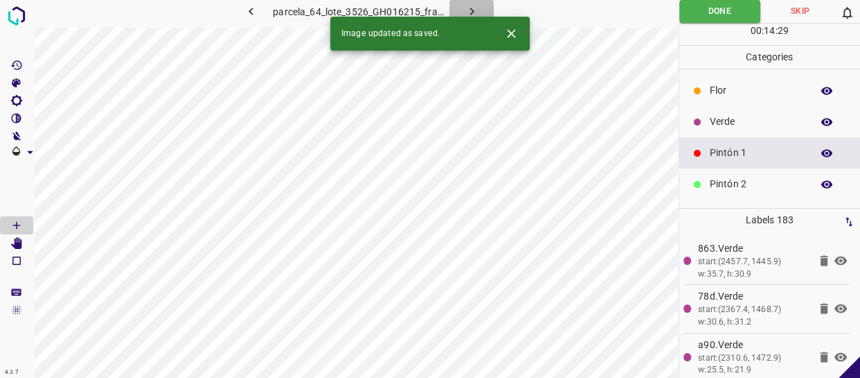
click at [470, 10] on icon "button" at bounding box center [472, 11] width 15 height 15
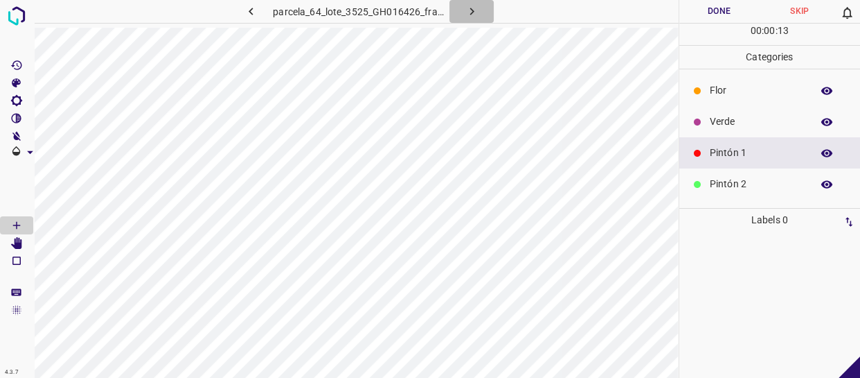
click at [463, 6] on button "button" at bounding box center [472, 11] width 44 height 23
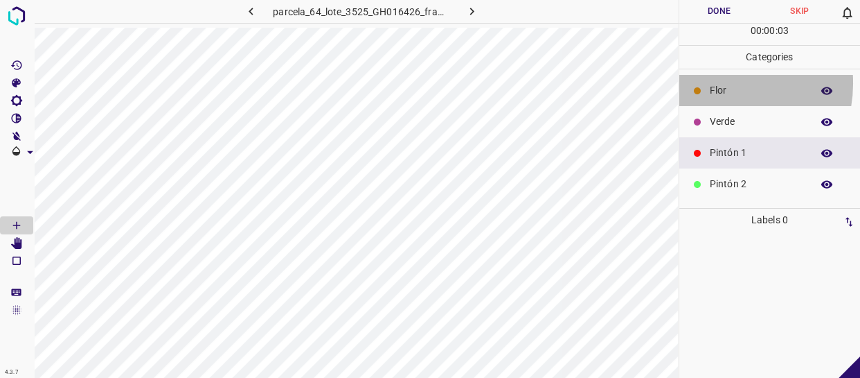
click at [717, 83] on p "Flor" at bounding box center [757, 90] width 95 height 15
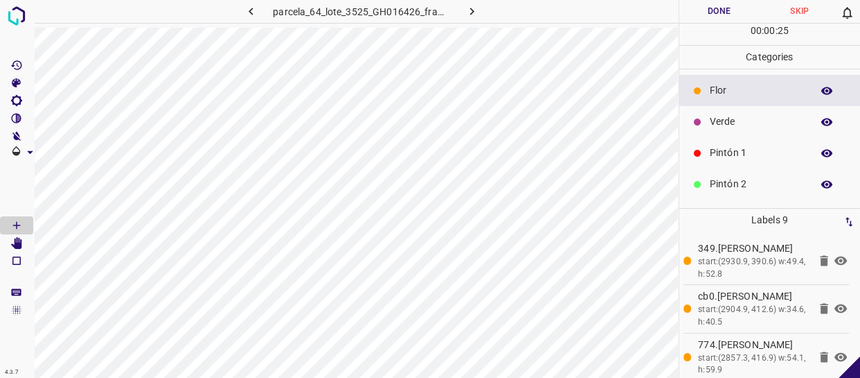
click at [746, 118] on p "Verde" at bounding box center [757, 121] width 95 height 15
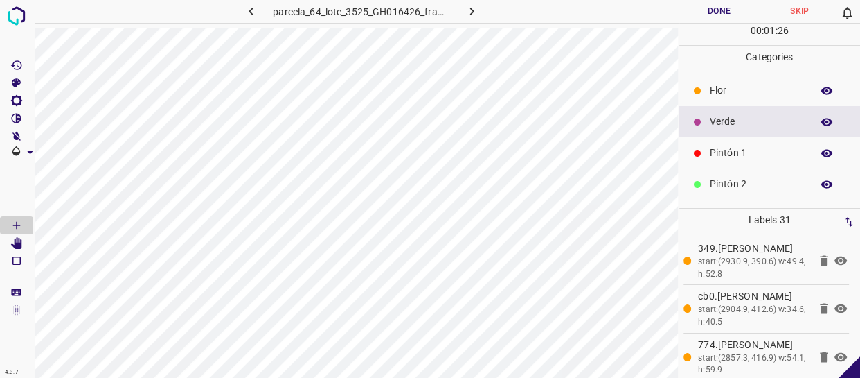
click at [741, 166] on ul "[PERSON_NAME] Verde Pintón 1 Pintón 2 Pintón 3 [PERSON_NAME] Azul" at bounding box center [771, 199] width 182 height 260
click at [783, 146] on p "Pintón 1" at bounding box center [757, 152] width 95 height 15
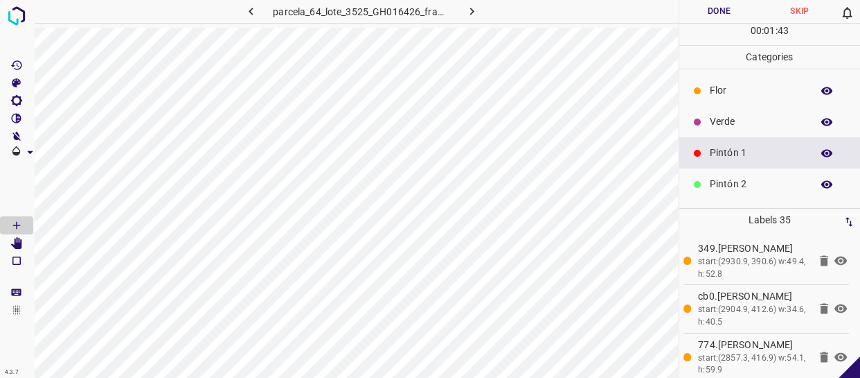
click at [748, 104] on div "Flor" at bounding box center [771, 90] width 182 height 31
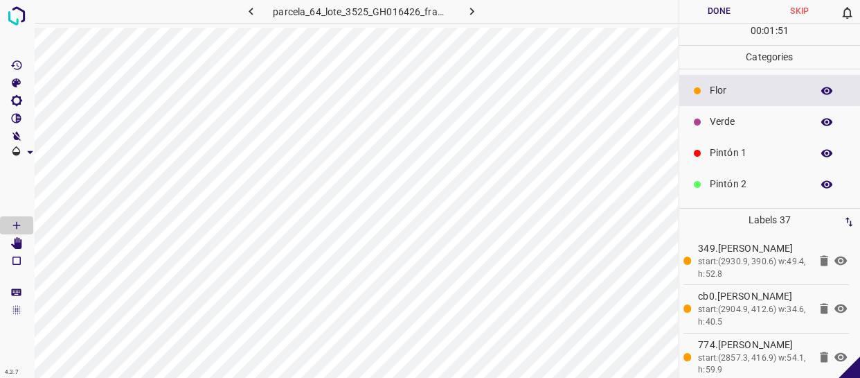
drag, startPoint x: 760, startPoint y: 120, endPoint x: 738, endPoint y: 125, distance: 22.9
click at [738, 125] on p "Verde" at bounding box center [757, 121] width 95 height 15
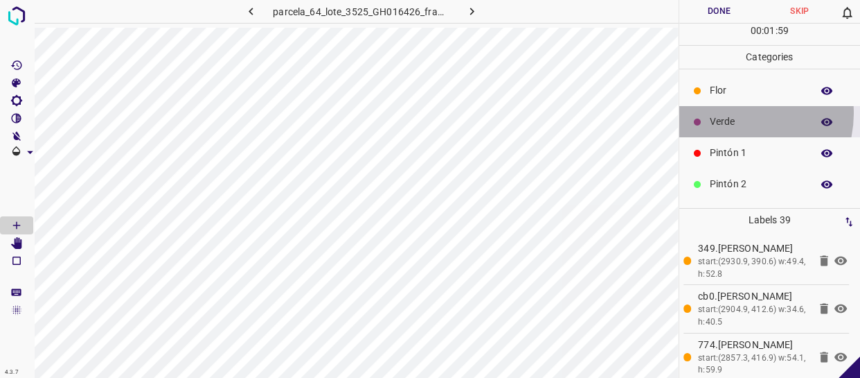
click at [738, 113] on div "Verde" at bounding box center [771, 121] width 182 height 31
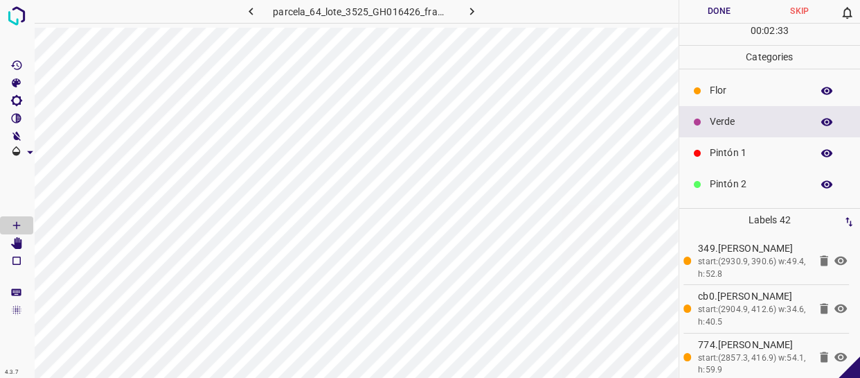
click at [732, 118] on p "Verde" at bounding box center [757, 121] width 95 height 15
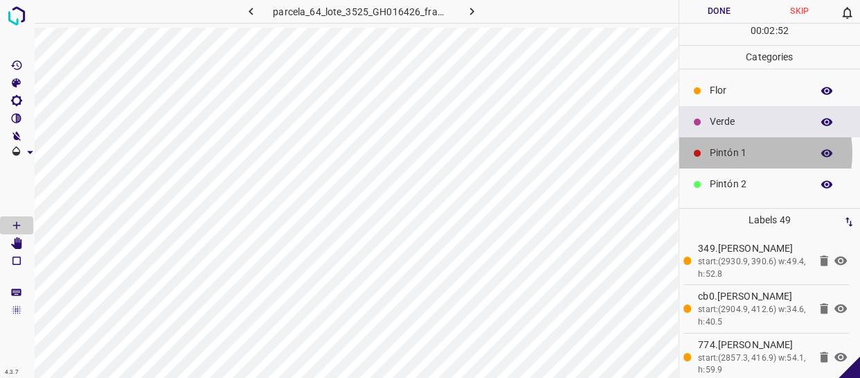
drag, startPoint x: 743, startPoint y: 152, endPoint x: 734, endPoint y: 159, distance: 10.4
click at [734, 159] on p "Pintón 1" at bounding box center [757, 152] width 95 height 15
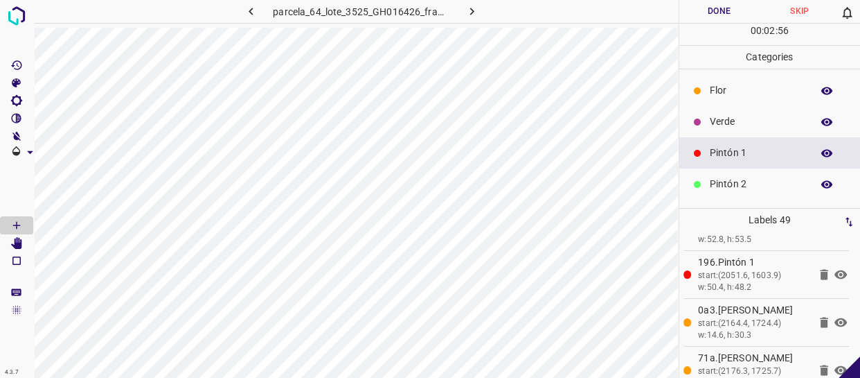
scroll to position [2204, 0]
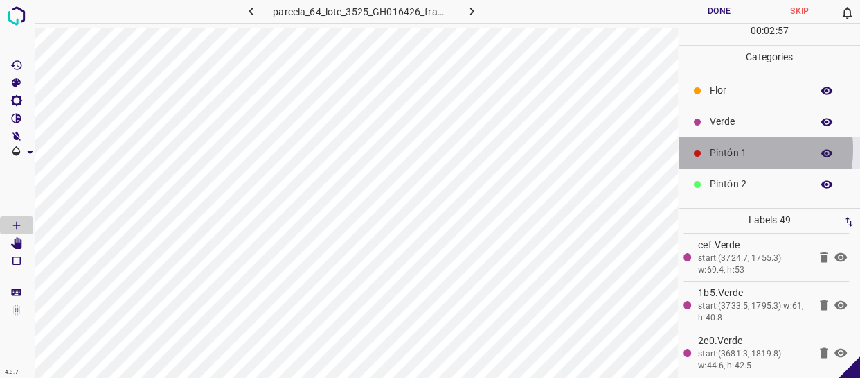
click at [727, 149] on p "Pintón 1" at bounding box center [757, 152] width 95 height 15
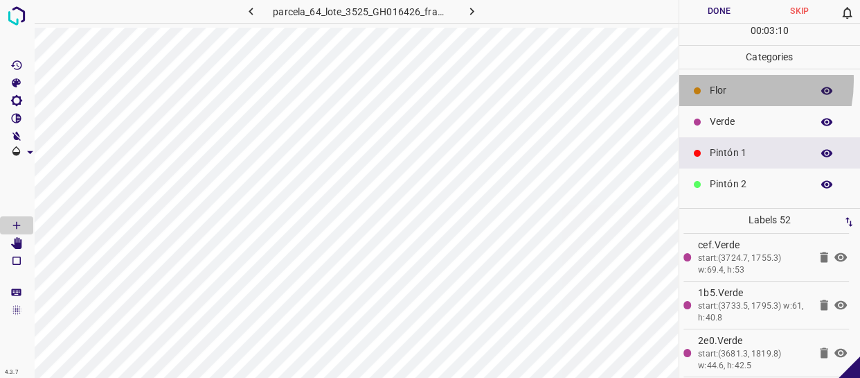
click at [711, 80] on div "Flor" at bounding box center [771, 90] width 182 height 31
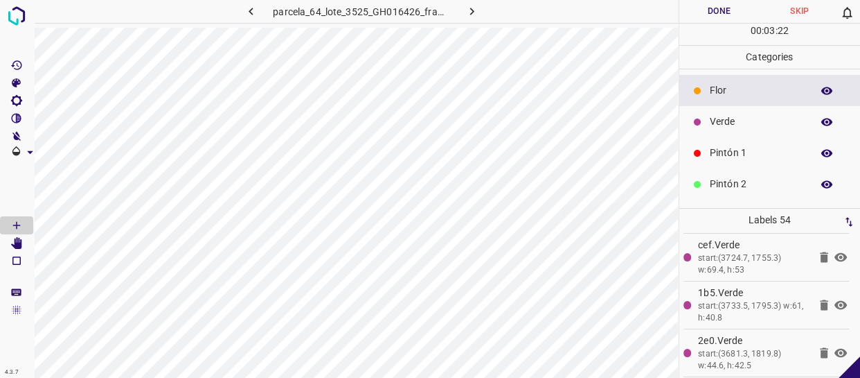
drag, startPoint x: 753, startPoint y: 112, endPoint x: 689, endPoint y: 115, distance: 63.8
click at [751, 112] on div "Verde" at bounding box center [771, 121] width 182 height 31
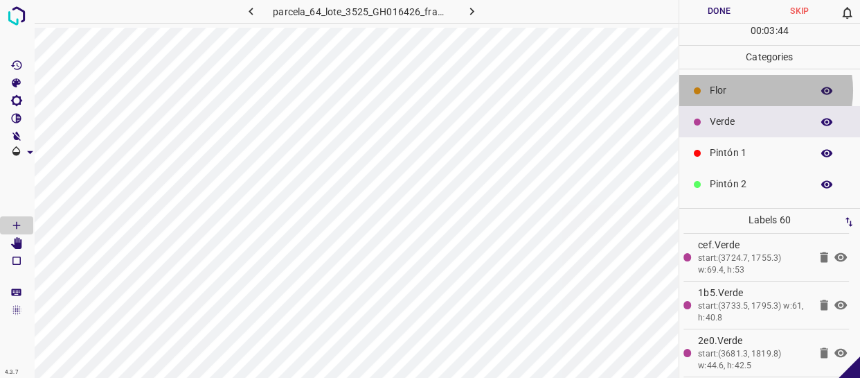
drag, startPoint x: 755, startPoint y: 90, endPoint x: 696, endPoint y: 105, distance: 60.7
click at [754, 90] on p "Flor" at bounding box center [757, 90] width 95 height 15
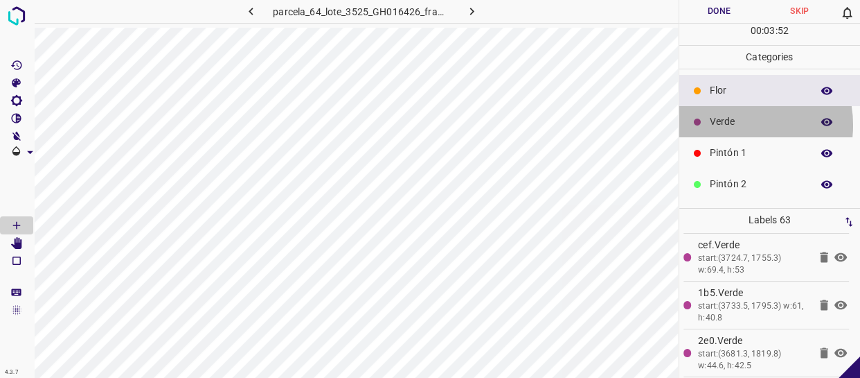
click at [733, 124] on p "Verde" at bounding box center [757, 121] width 95 height 15
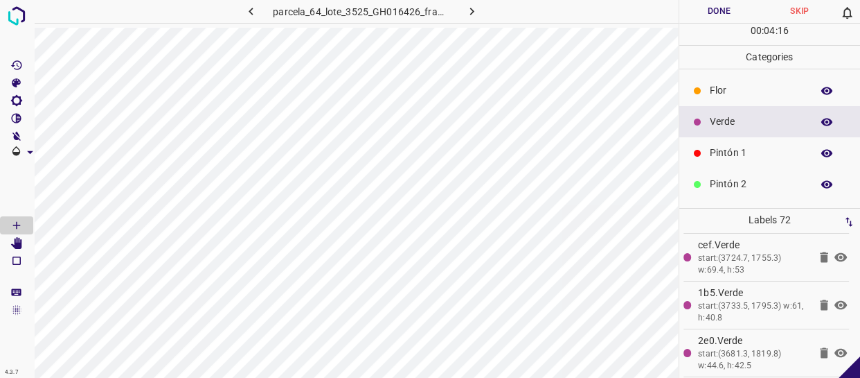
click at [734, 153] on p "Pintón 1" at bounding box center [757, 152] width 95 height 15
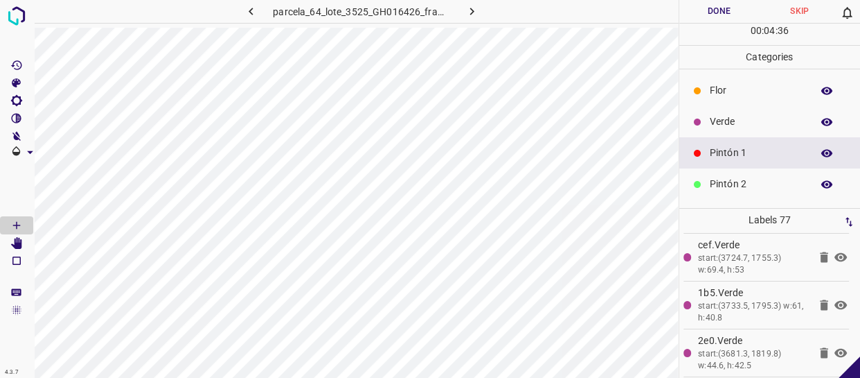
click at [718, 118] on p "Verde" at bounding box center [757, 121] width 95 height 15
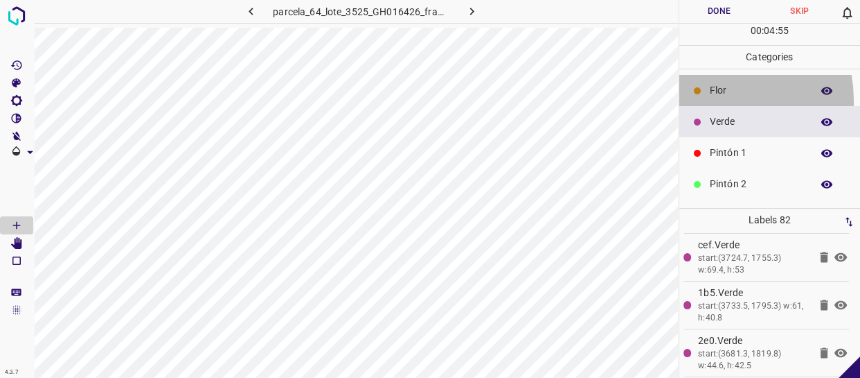
click at [712, 100] on div "Flor" at bounding box center [771, 90] width 182 height 31
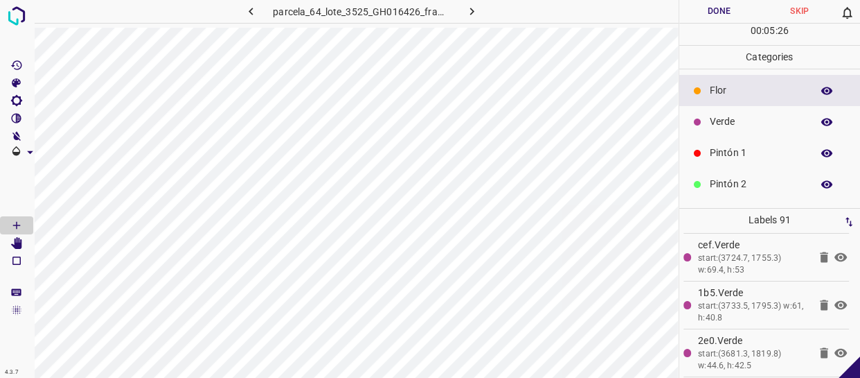
drag, startPoint x: 723, startPoint y: 127, endPoint x: 692, endPoint y: 139, distance: 33.3
click at [722, 127] on p "Verde" at bounding box center [757, 121] width 95 height 15
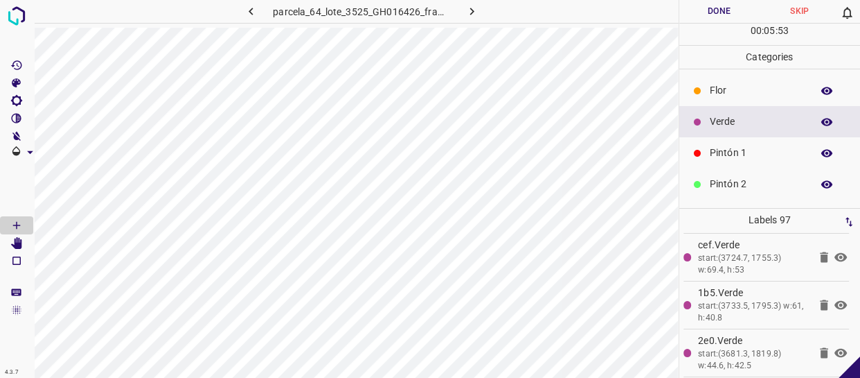
click at [721, 155] on p "Pintón 1" at bounding box center [757, 152] width 95 height 15
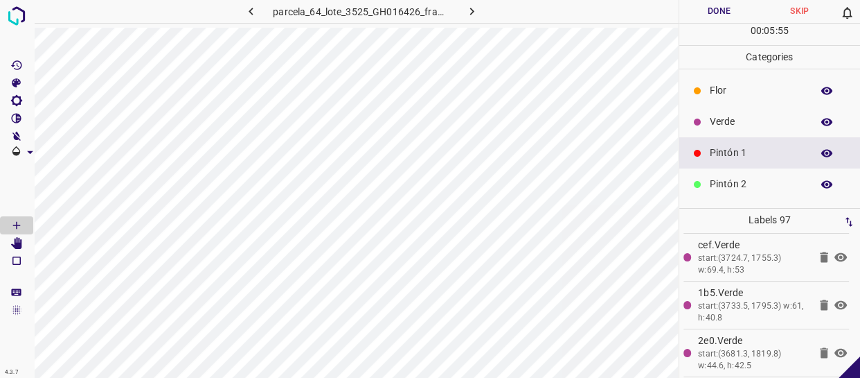
drag, startPoint x: 748, startPoint y: 121, endPoint x: 723, endPoint y: 132, distance: 26.4
click at [723, 132] on div "Verde" at bounding box center [771, 121] width 182 height 31
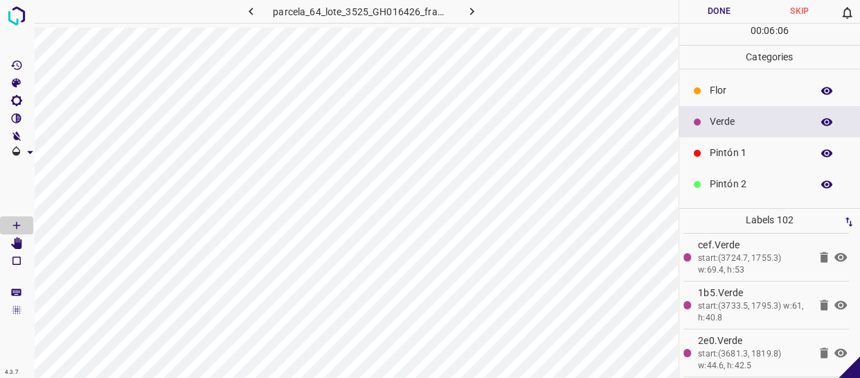
click at [726, 152] on p "Pintón 1" at bounding box center [757, 152] width 95 height 15
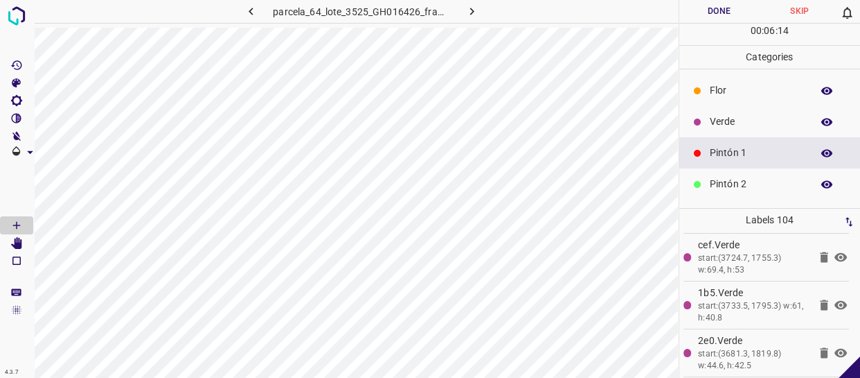
click at [732, 88] on p "Flor" at bounding box center [757, 90] width 95 height 15
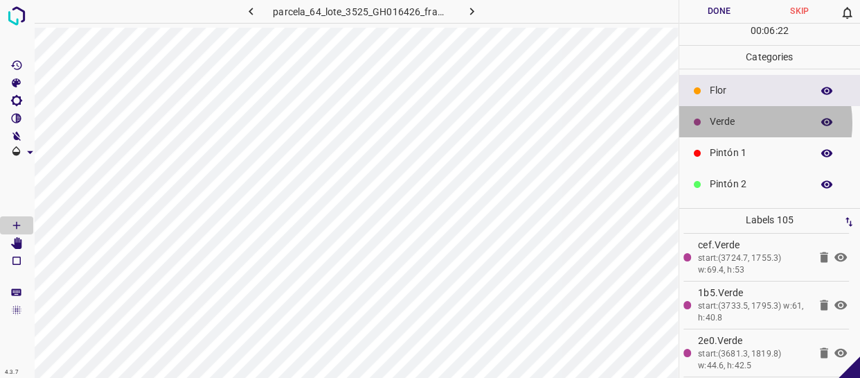
click at [738, 123] on p "Verde" at bounding box center [757, 121] width 95 height 15
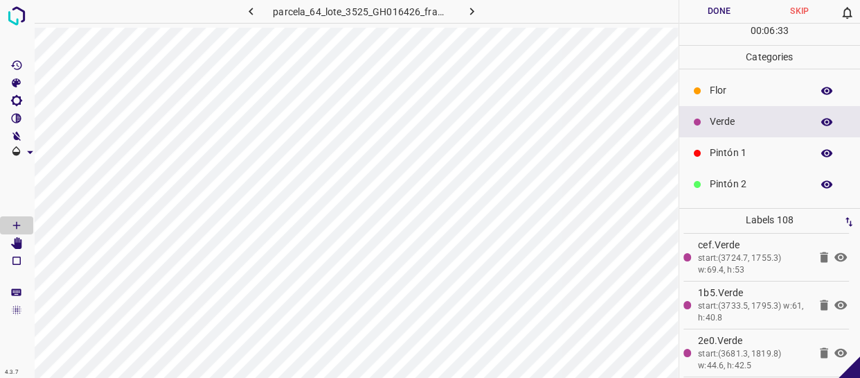
click at [711, 92] on p "Flor" at bounding box center [757, 90] width 95 height 15
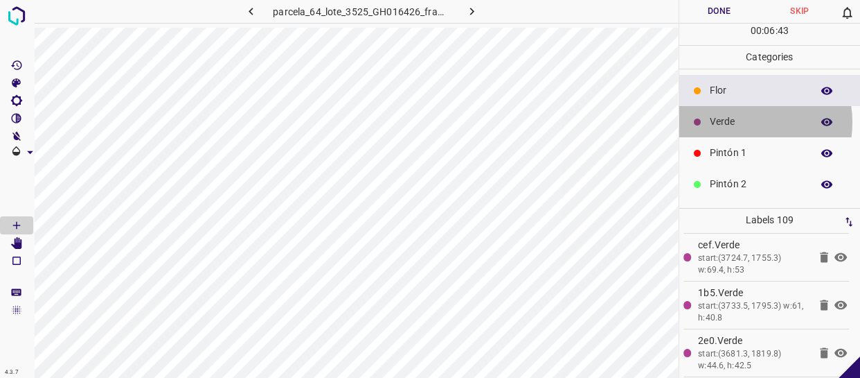
drag, startPoint x: 737, startPoint y: 122, endPoint x: 732, endPoint y: 130, distance: 9.4
click at [732, 130] on div "Verde" at bounding box center [771, 121] width 182 height 31
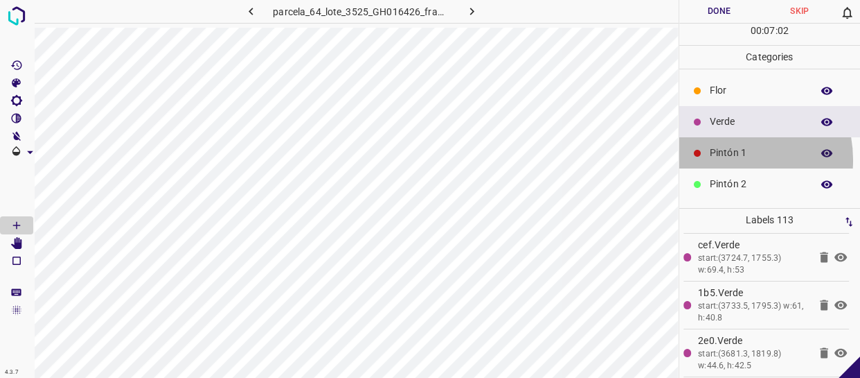
drag, startPoint x: 724, startPoint y: 159, endPoint x: 679, endPoint y: 170, distance: 46.4
click at [721, 161] on div "Pintón 1" at bounding box center [771, 152] width 182 height 31
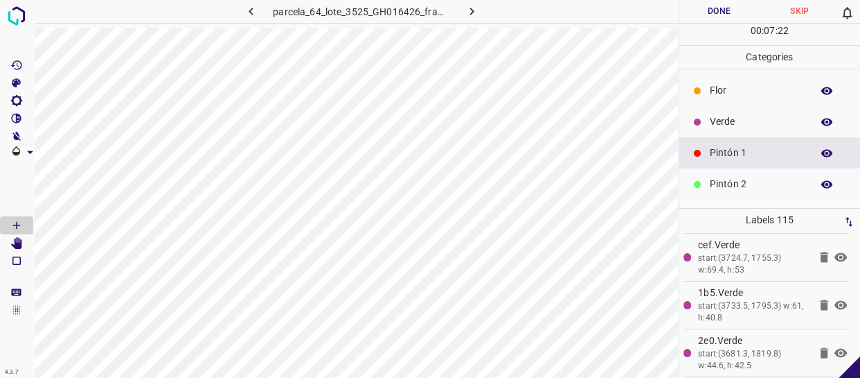
drag, startPoint x: 772, startPoint y: 86, endPoint x: 687, endPoint y: 121, distance: 92.0
click at [767, 87] on p "Flor" at bounding box center [757, 90] width 95 height 15
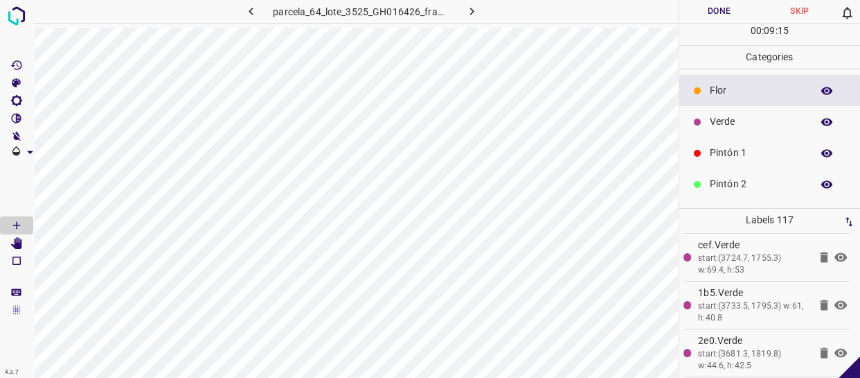
click at [750, 120] on p "Verde" at bounding box center [757, 121] width 95 height 15
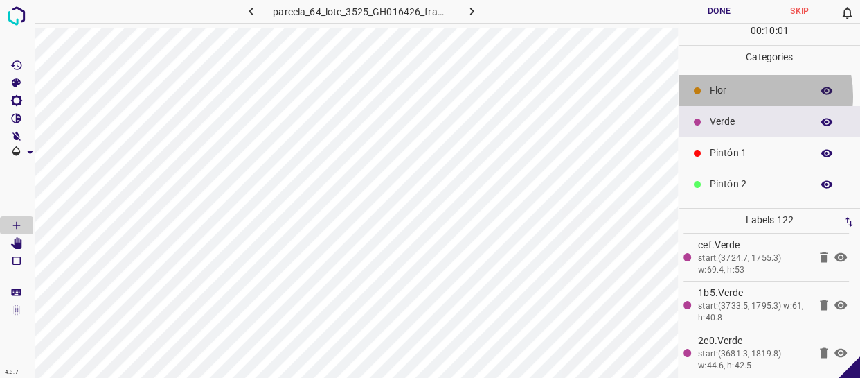
click at [734, 96] on p "Flor" at bounding box center [757, 90] width 95 height 15
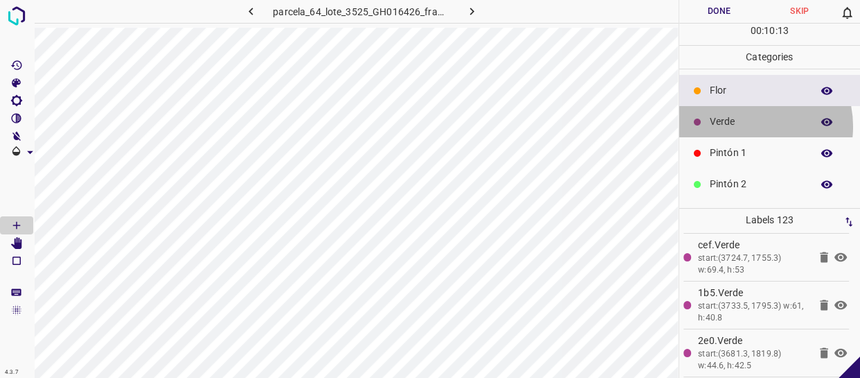
click at [743, 129] on div "Verde" at bounding box center [771, 121] width 182 height 31
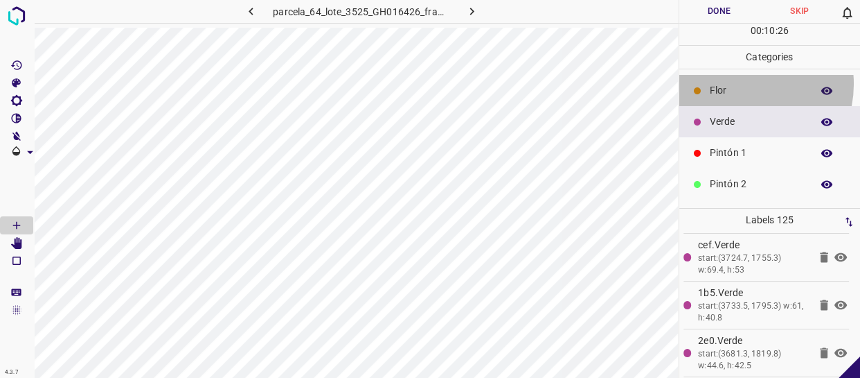
click at [740, 84] on p "Flor" at bounding box center [757, 90] width 95 height 15
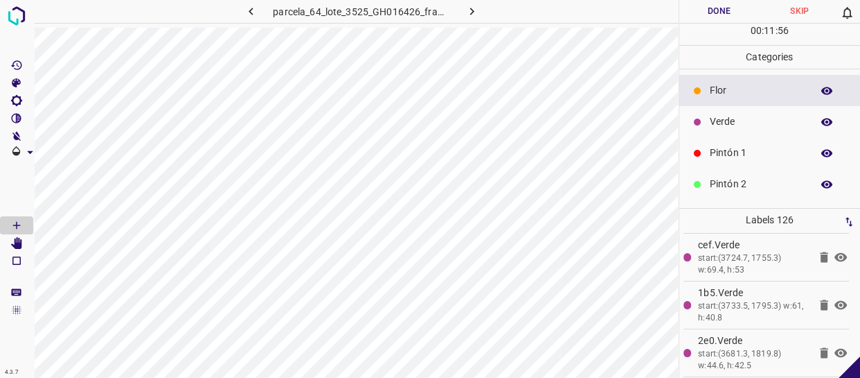
click at [740, 11] on button "Done" at bounding box center [720, 11] width 80 height 23
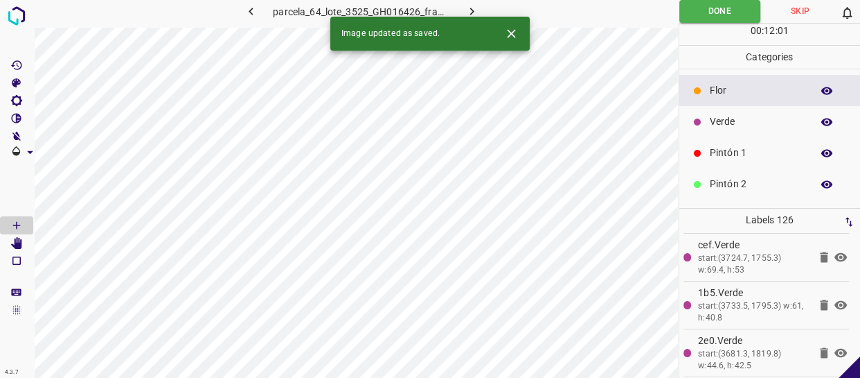
click at [468, 7] on icon "button" at bounding box center [472, 11] width 15 height 15
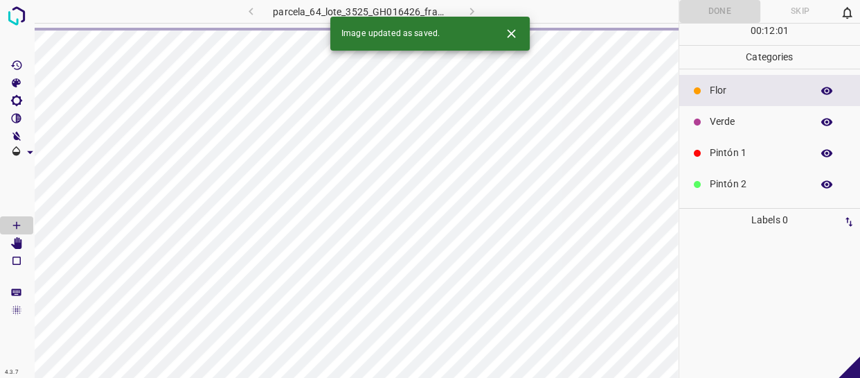
scroll to position [0, 0]
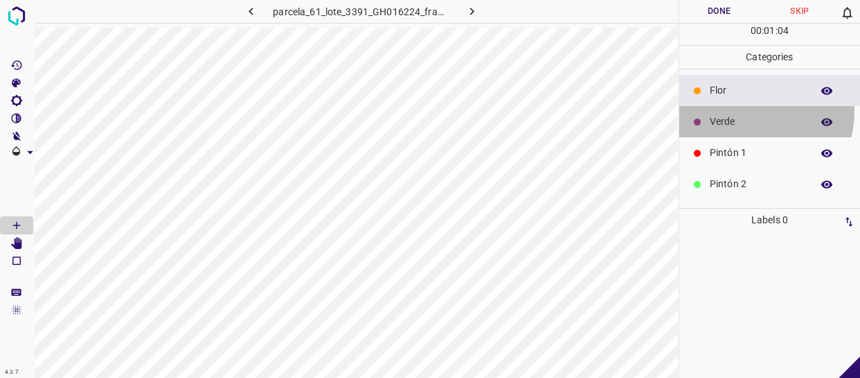
click at [748, 111] on div "Verde" at bounding box center [771, 121] width 182 height 31
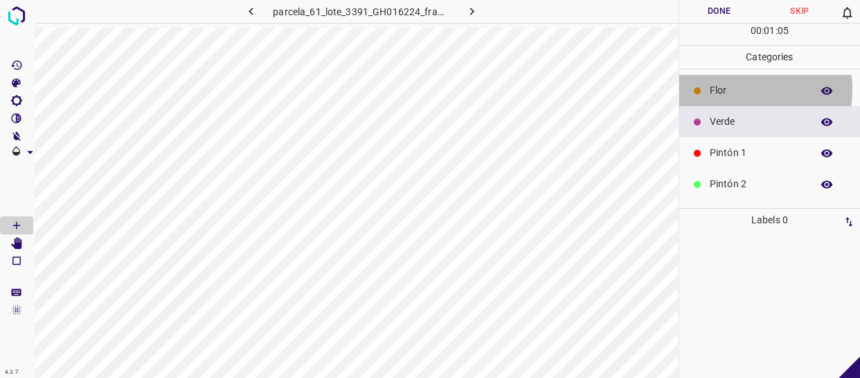
drag, startPoint x: 738, startPoint y: 89, endPoint x: 697, endPoint y: 109, distance: 45.2
click at [738, 89] on p "Flor" at bounding box center [757, 90] width 95 height 15
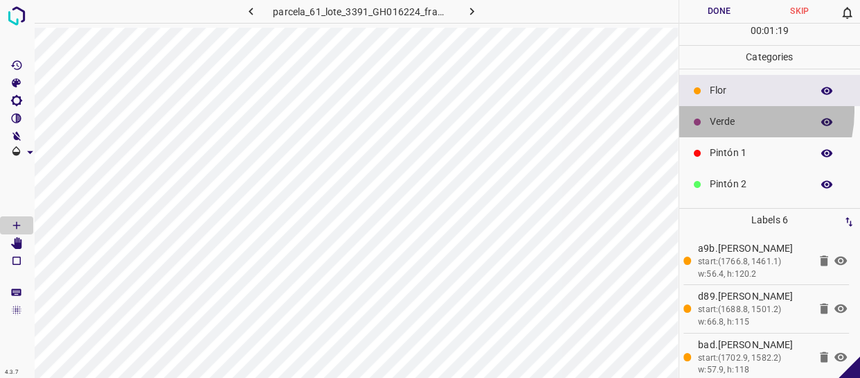
click at [727, 111] on div "Verde" at bounding box center [771, 121] width 182 height 31
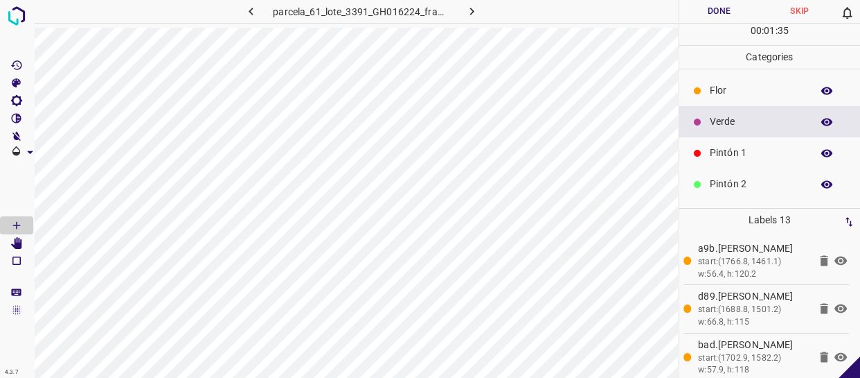
click at [728, 80] on div "Flor" at bounding box center [771, 90] width 182 height 31
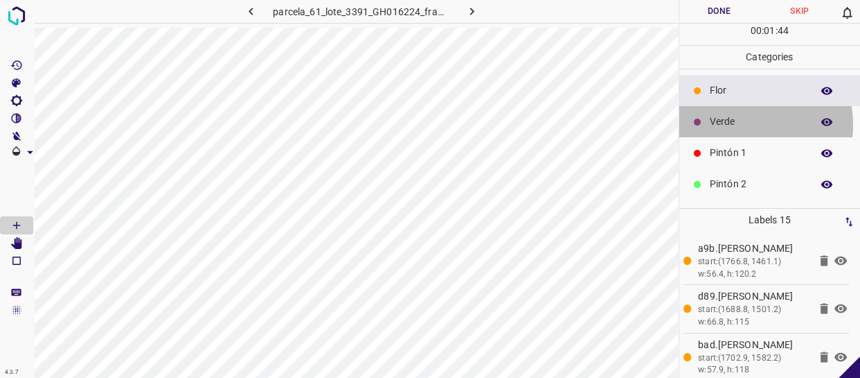
drag, startPoint x: 733, startPoint y: 125, endPoint x: 727, endPoint y: 129, distance: 7.5
click at [727, 129] on div "Verde" at bounding box center [771, 121] width 182 height 31
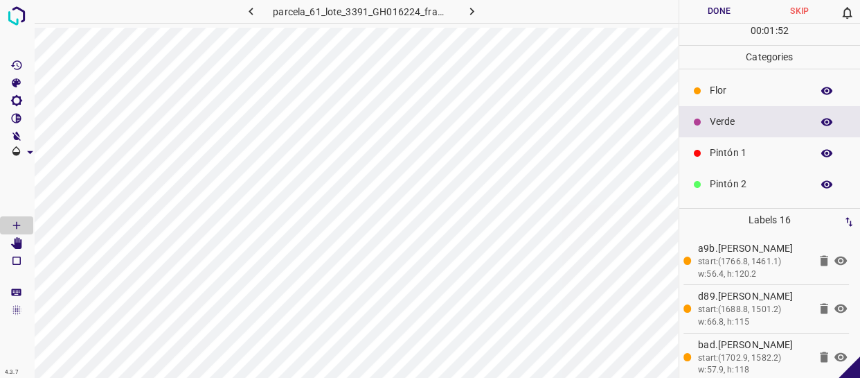
click at [734, 87] on p "Flor" at bounding box center [757, 90] width 95 height 15
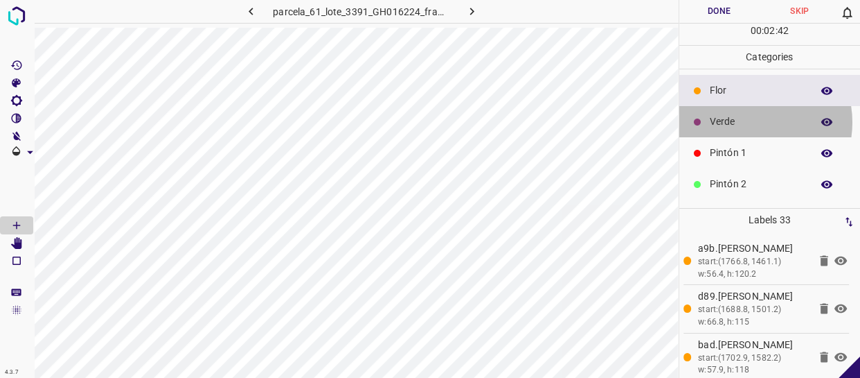
click at [743, 122] on p "Verde" at bounding box center [757, 121] width 95 height 15
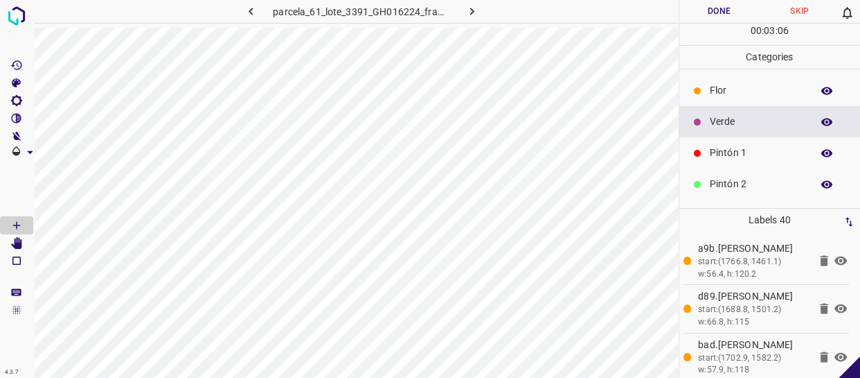
drag, startPoint x: 741, startPoint y: 154, endPoint x: 727, endPoint y: 157, distance: 14.0
click at [727, 157] on p "Pintón 1" at bounding box center [757, 152] width 95 height 15
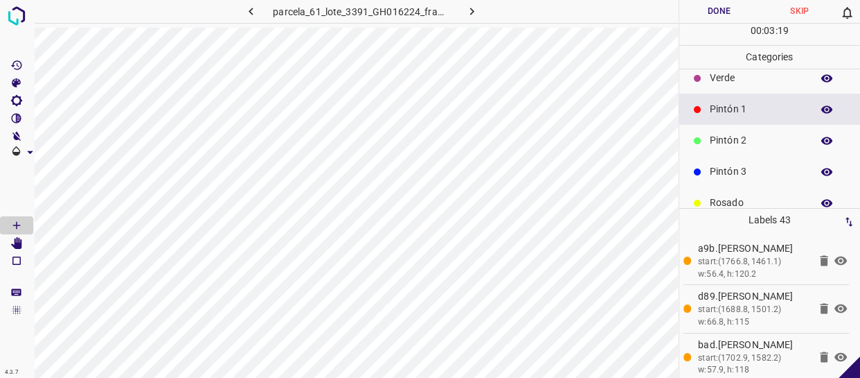
scroll to position [62, 0]
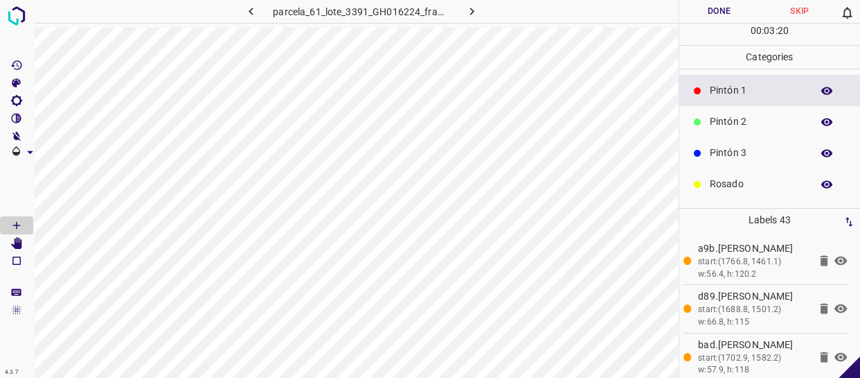
click at [742, 161] on div "Pintón 3" at bounding box center [771, 152] width 182 height 31
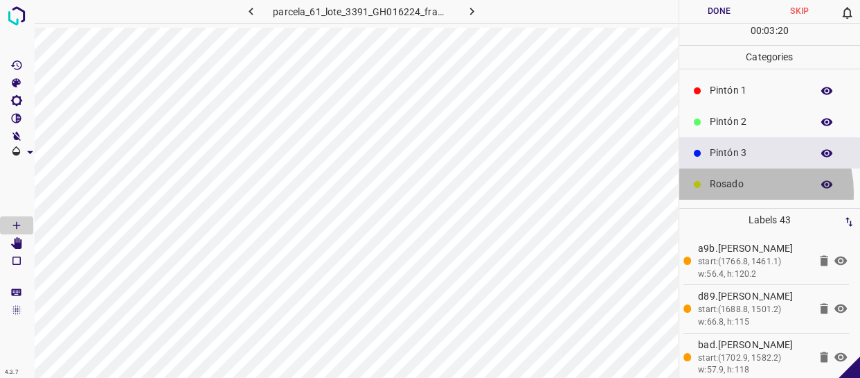
click at [739, 191] on div "Rosado" at bounding box center [771, 183] width 182 height 31
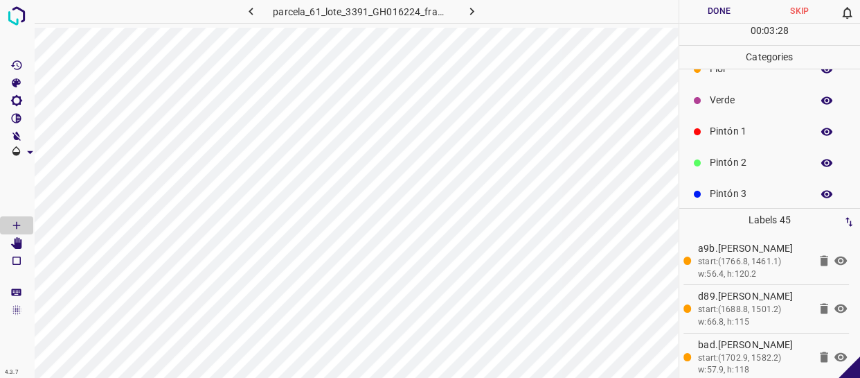
scroll to position [0, 0]
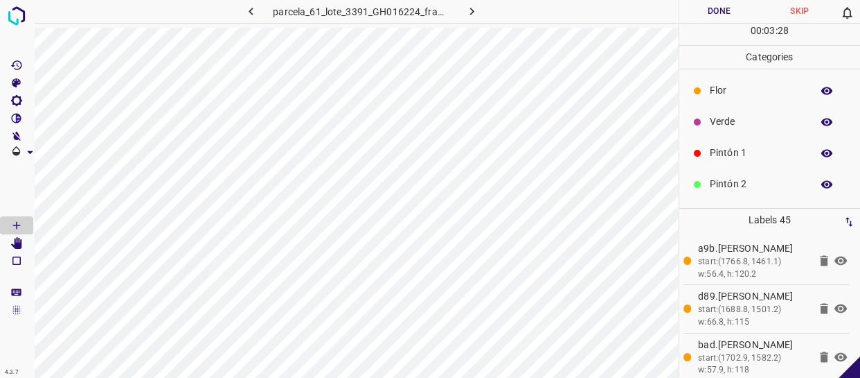
click at [745, 89] on p "Flor" at bounding box center [757, 90] width 95 height 15
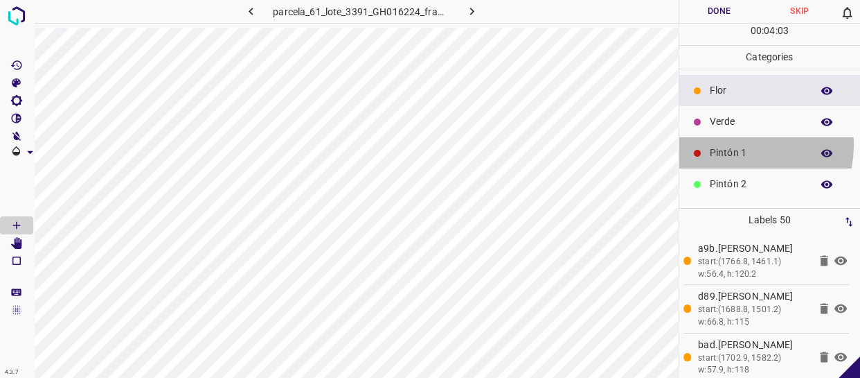
click at [727, 145] on div "Pintón 1" at bounding box center [771, 152] width 182 height 31
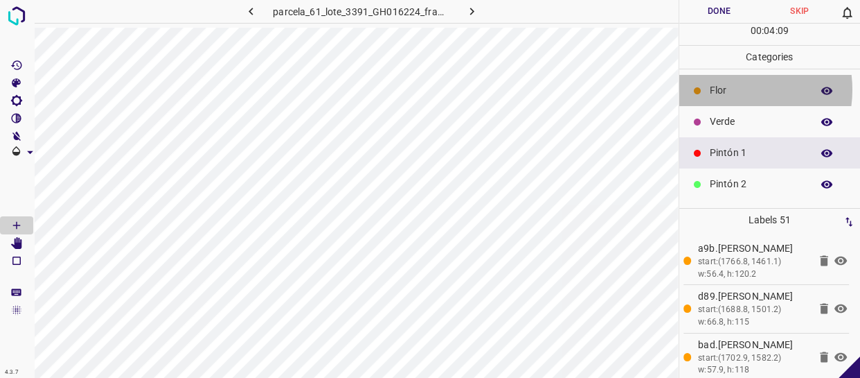
click at [729, 89] on p "Flor" at bounding box center [757, 90] width 95 height 15
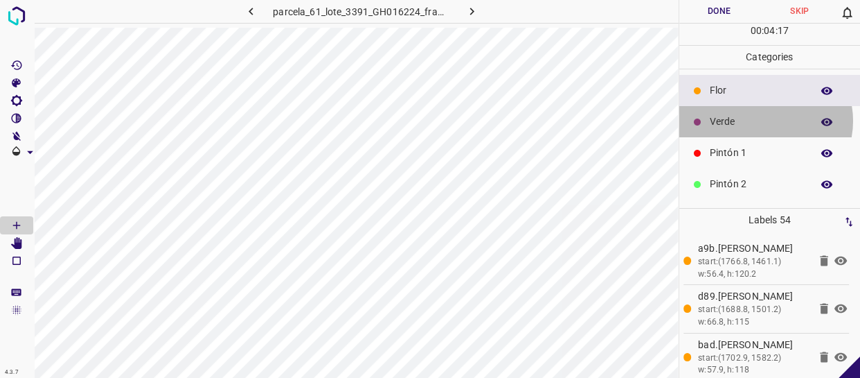
click at [763, 121] on p "Verde" at bounding box center [757, 121] width 95 height 15
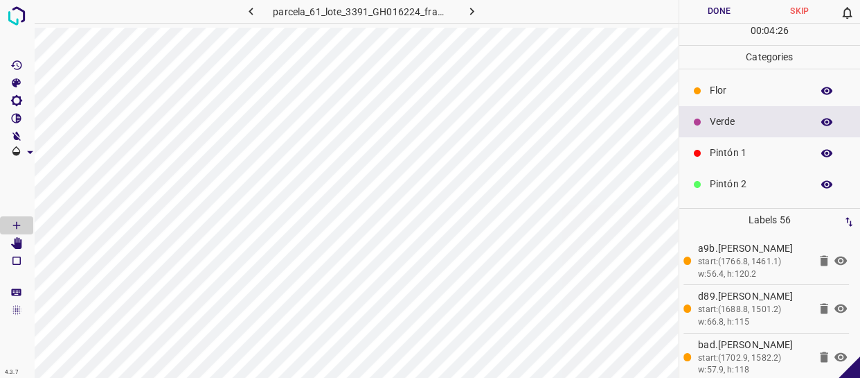
click at [721, 91] on p "Flor" at bounding box center [757, 90] width 95 height 15
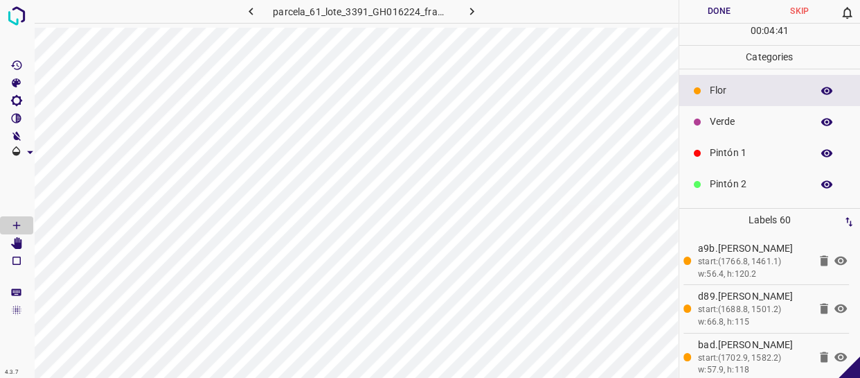
click at [716, 127] on p "Verde" at bounding box center [757, 121] width 95 height 15
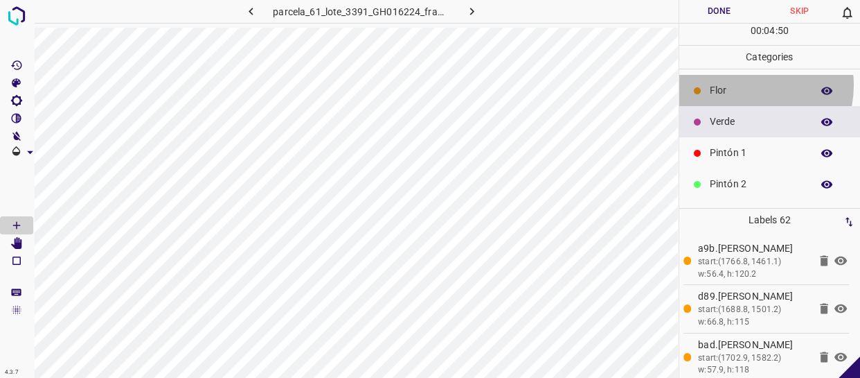
click at [743, 85] on p "Flor" at bounding box center [757, 90] width 95 height 15
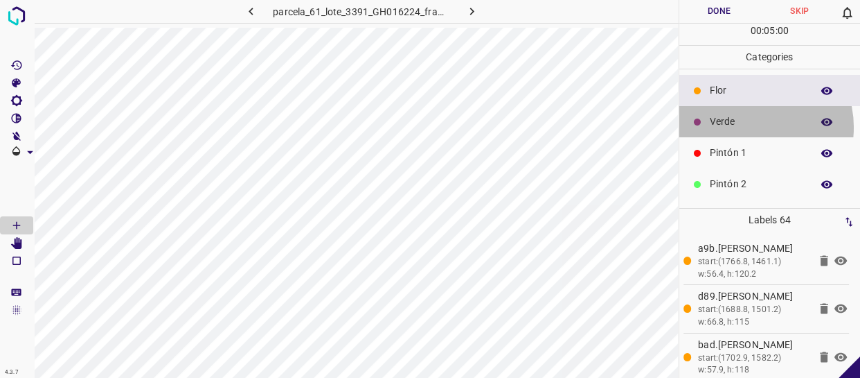
drag, startPoint x: 751, startPoint y: 127, endPoint x: 691, endPoint y: 133, distance: 60.6
click at [749, 126] on p "Verde" at bounding box center [757, 121] width 95 height 15
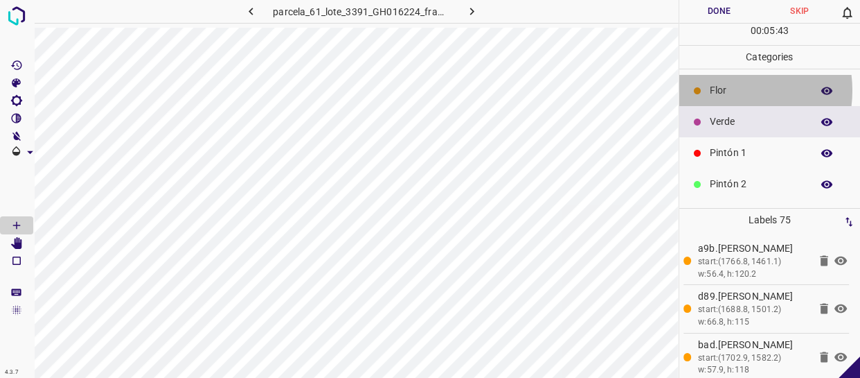
click at [723, 90] on p "Flor" at bounding box center [757, 90] width 95 height 15
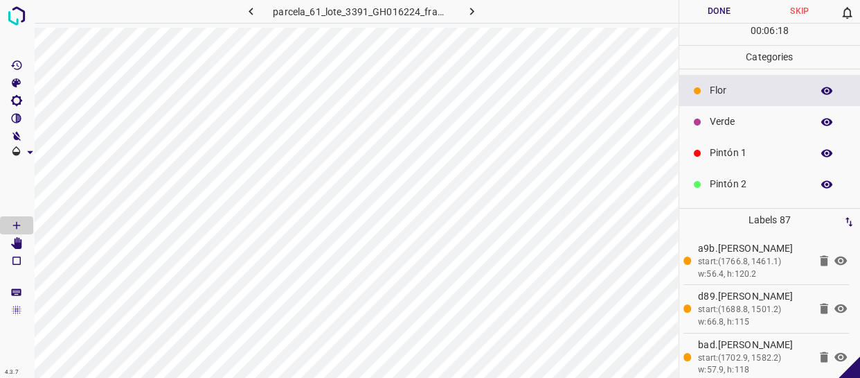
click at [702, 111] on div "Verde" at bounding box center [771, 121] width 182 height 31
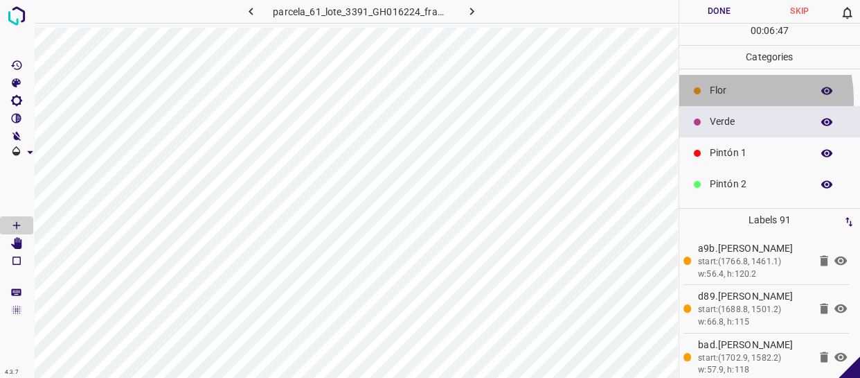
click at [720, 98] on div "Flor" at bounding box center [771, 90] width 182 height 31
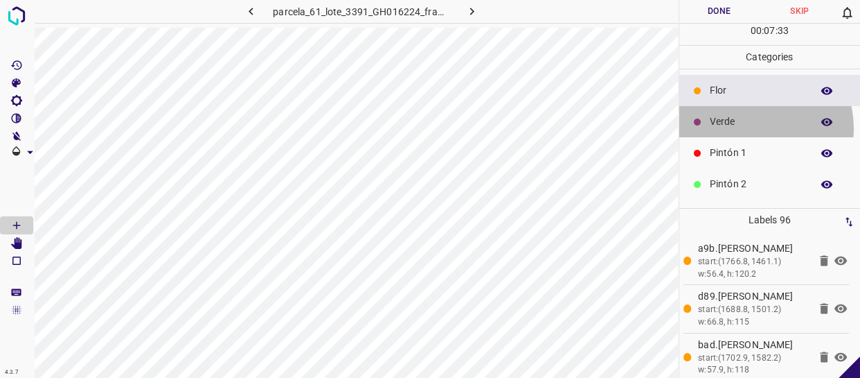
drag, startPoint x: 745, startPoint y: 127, endPoint x: 721, endPoint y: 132, distance: 24.6
click at [744, 127] on p "Verde" at bounding box center [757, 121] width 95 height 15
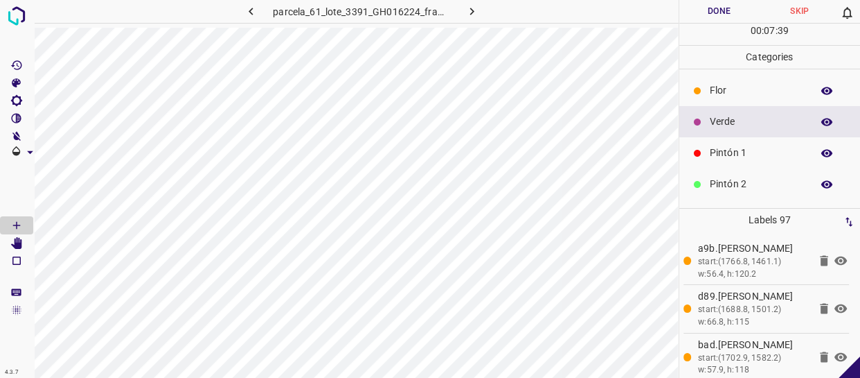
click at [739, 11] on button "Done" at bounding box center [720, 11] width 80 height 23
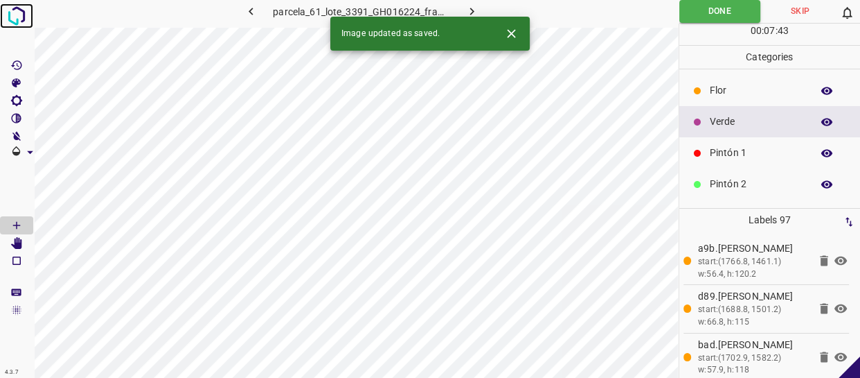
click at [14, 17] on img at bounding box center [16, 15] width 25 height 25
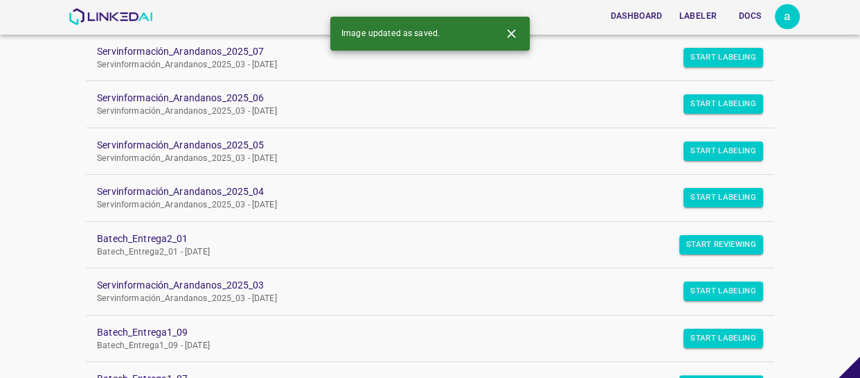
scroll to position [437, 0]
